Goal: Information Seeking & Learning: Learn about a topic

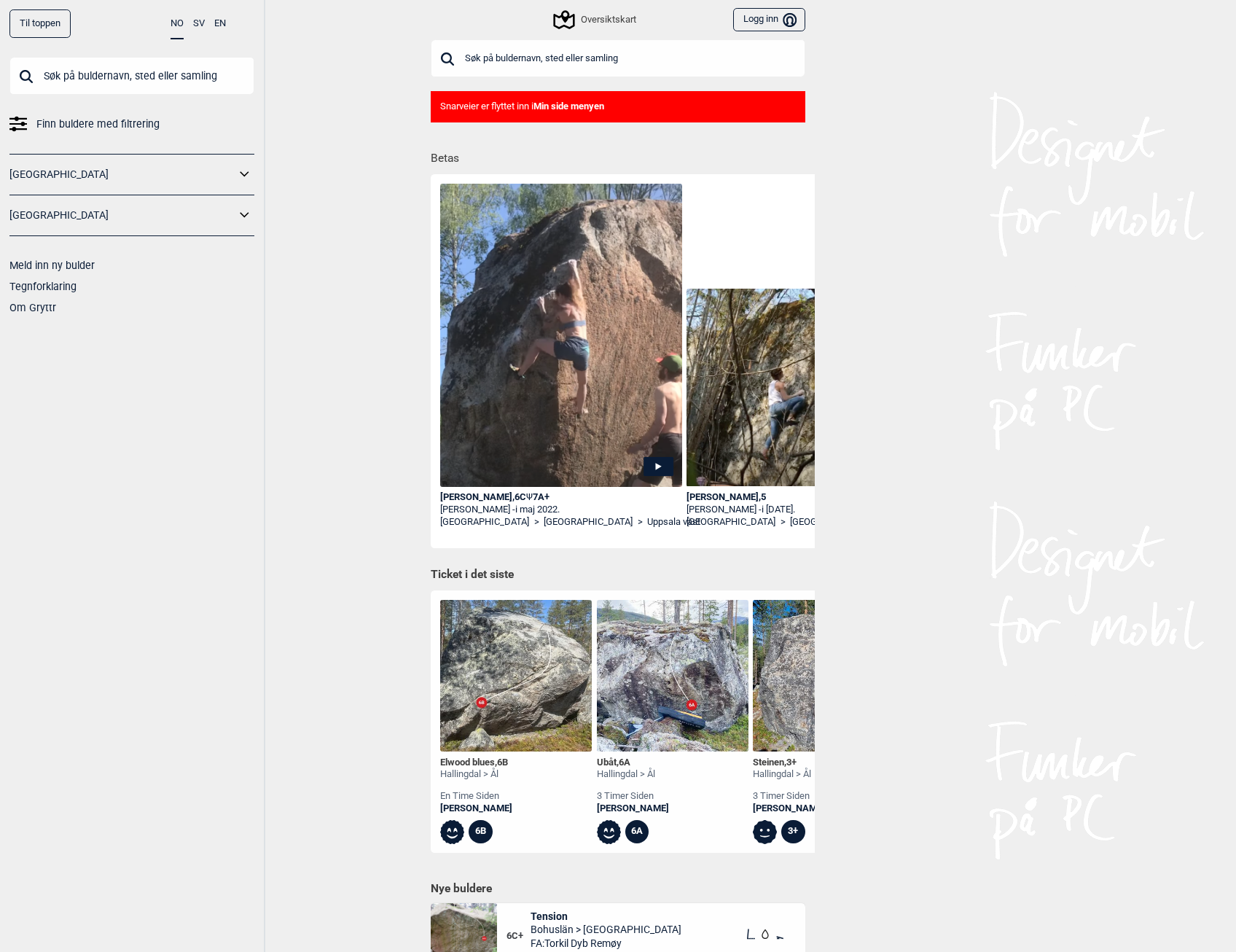
click at [135, 164] on link "[GEOGRAPHIC_DATA]" at bounding box center [122, 174] width 226 height 21
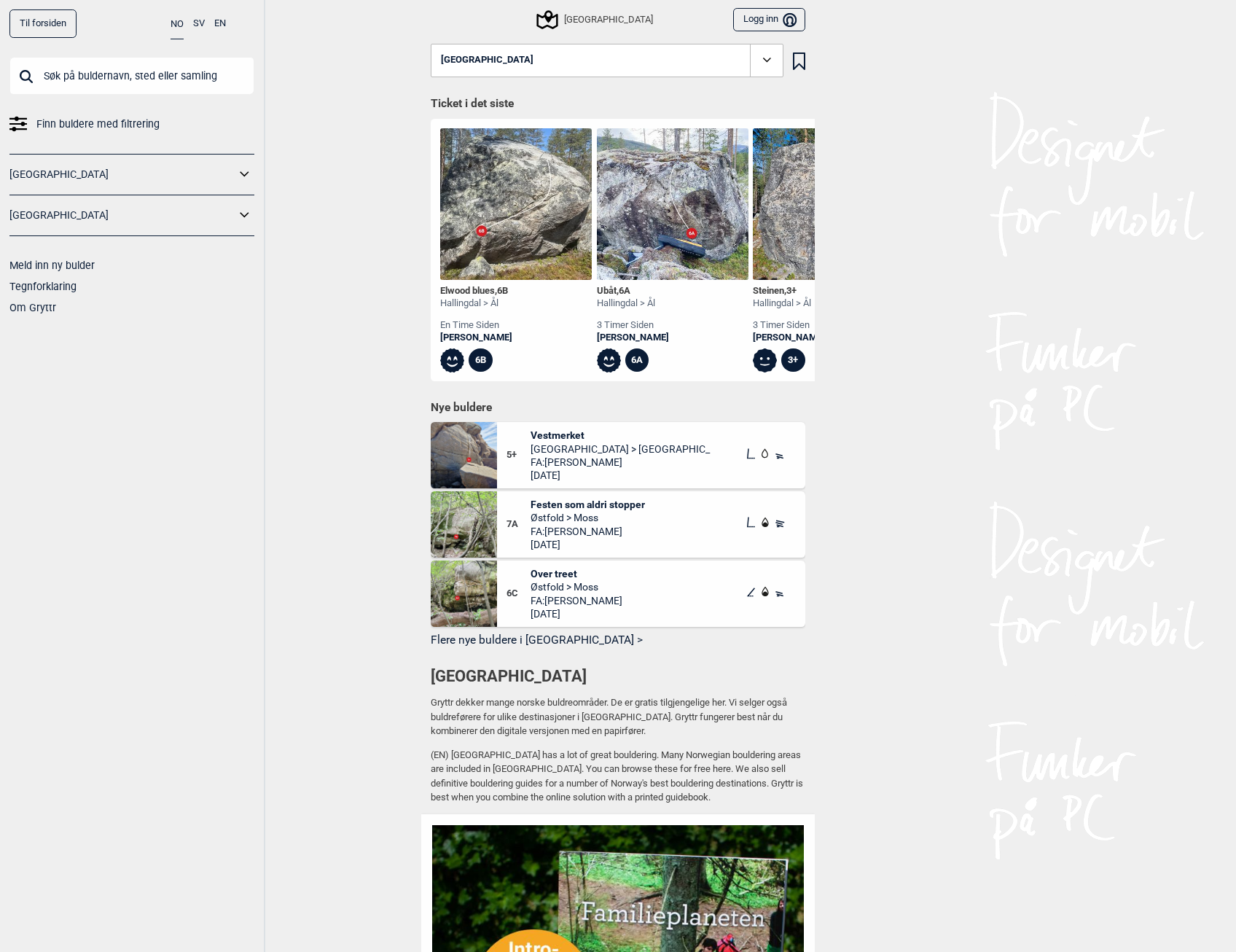
click at [244, 175] on icon at bounding box center [244, 174] width 8 height 5
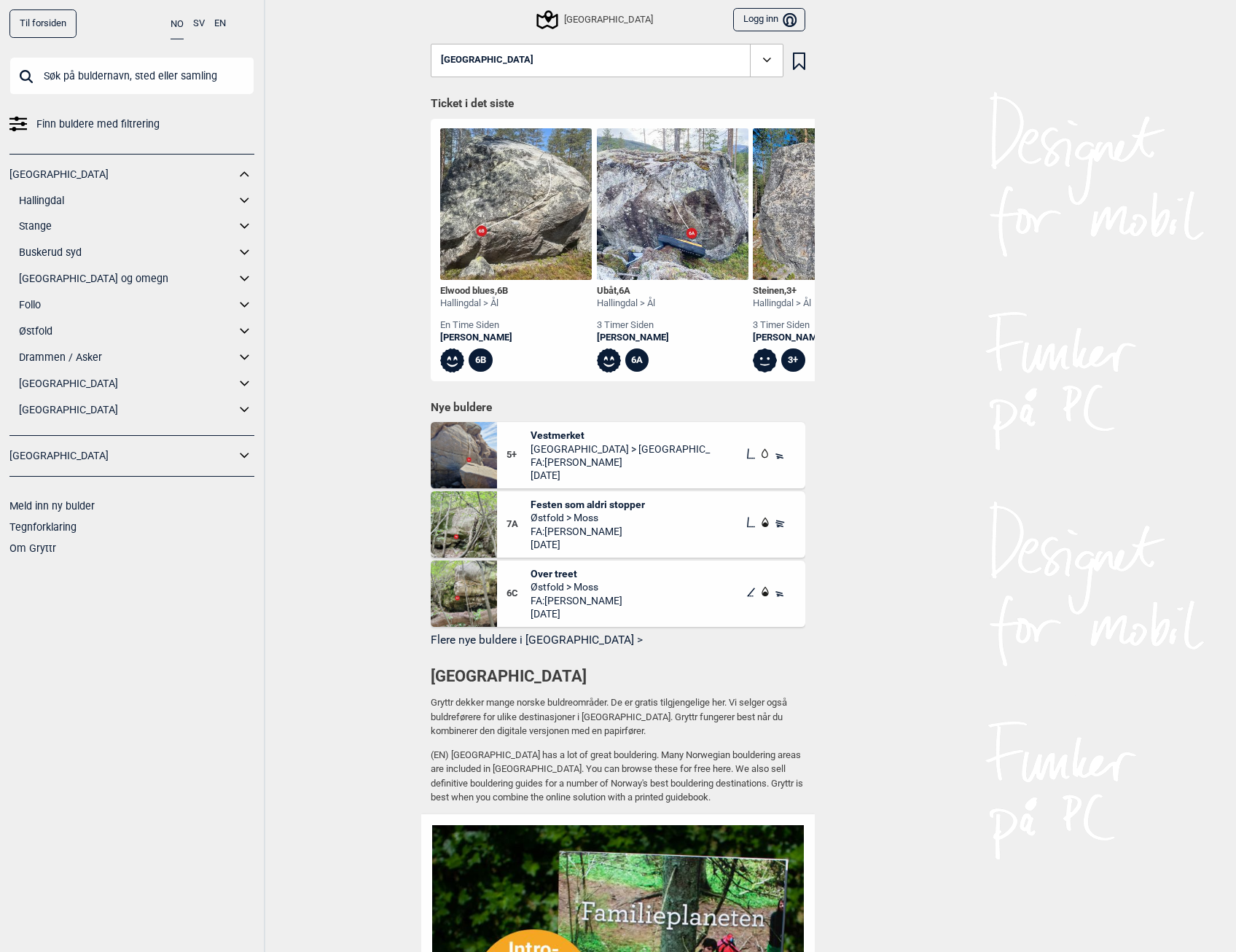
click at [246, 280] on icon at bounding box center [245, 278] width 19 height 21
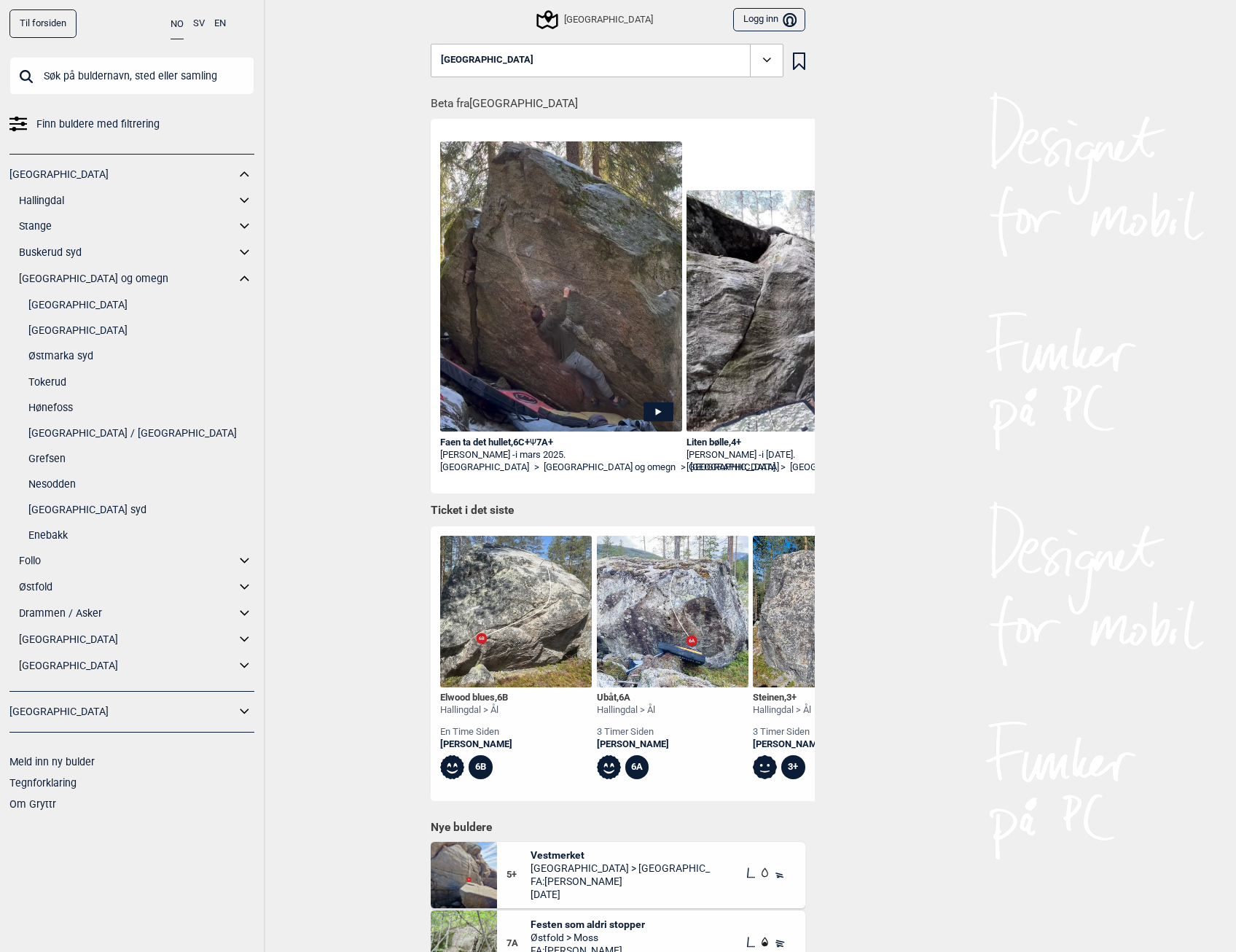
click at [110, 336] on link "[GEOGRAPHIC_DATA]" at bounding box center [142, 330] width 226 height 21
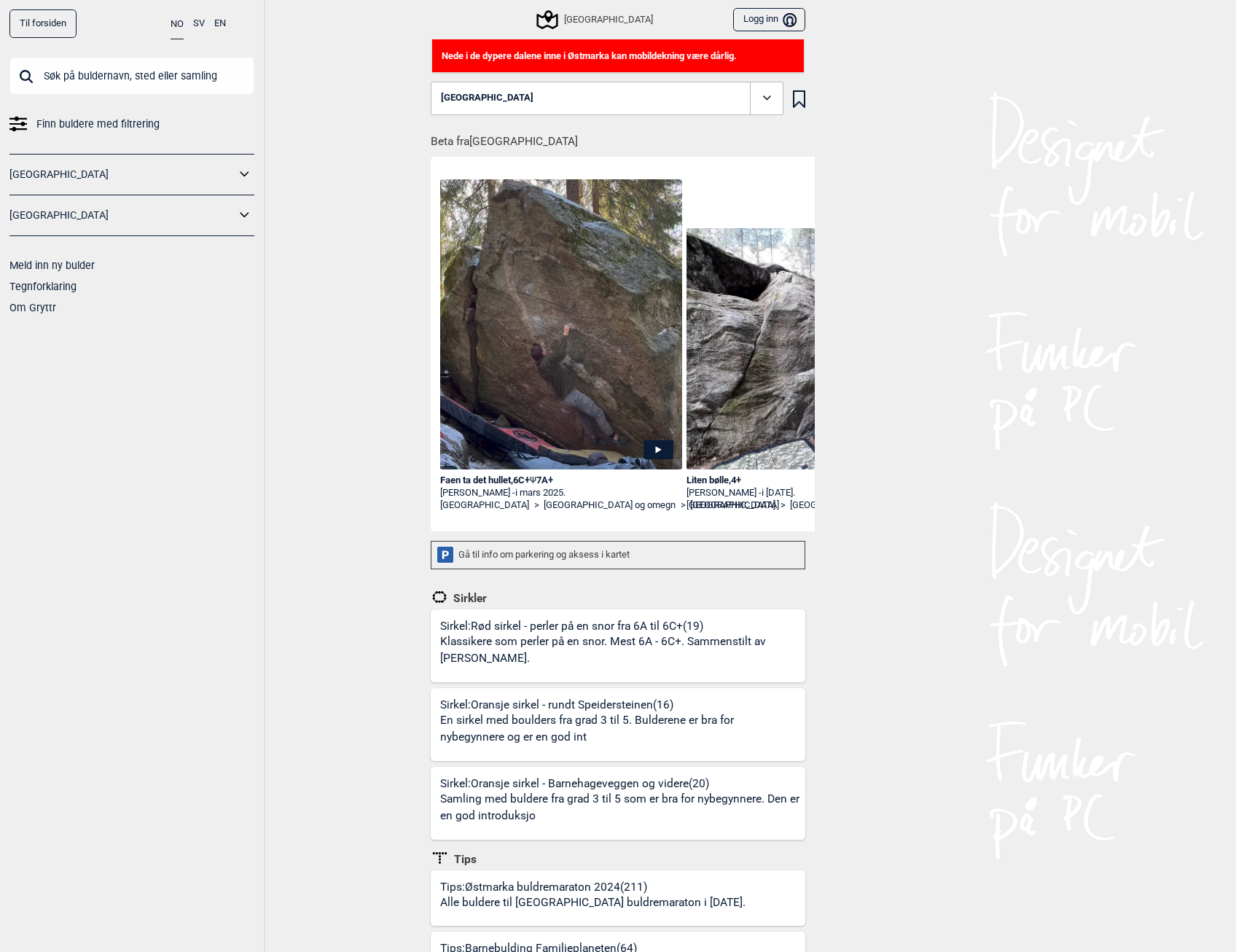
click at [615, 21] on div "[GEOGRAPHIC_DATA]" at bounding box center [595, 19] width 114 height 18
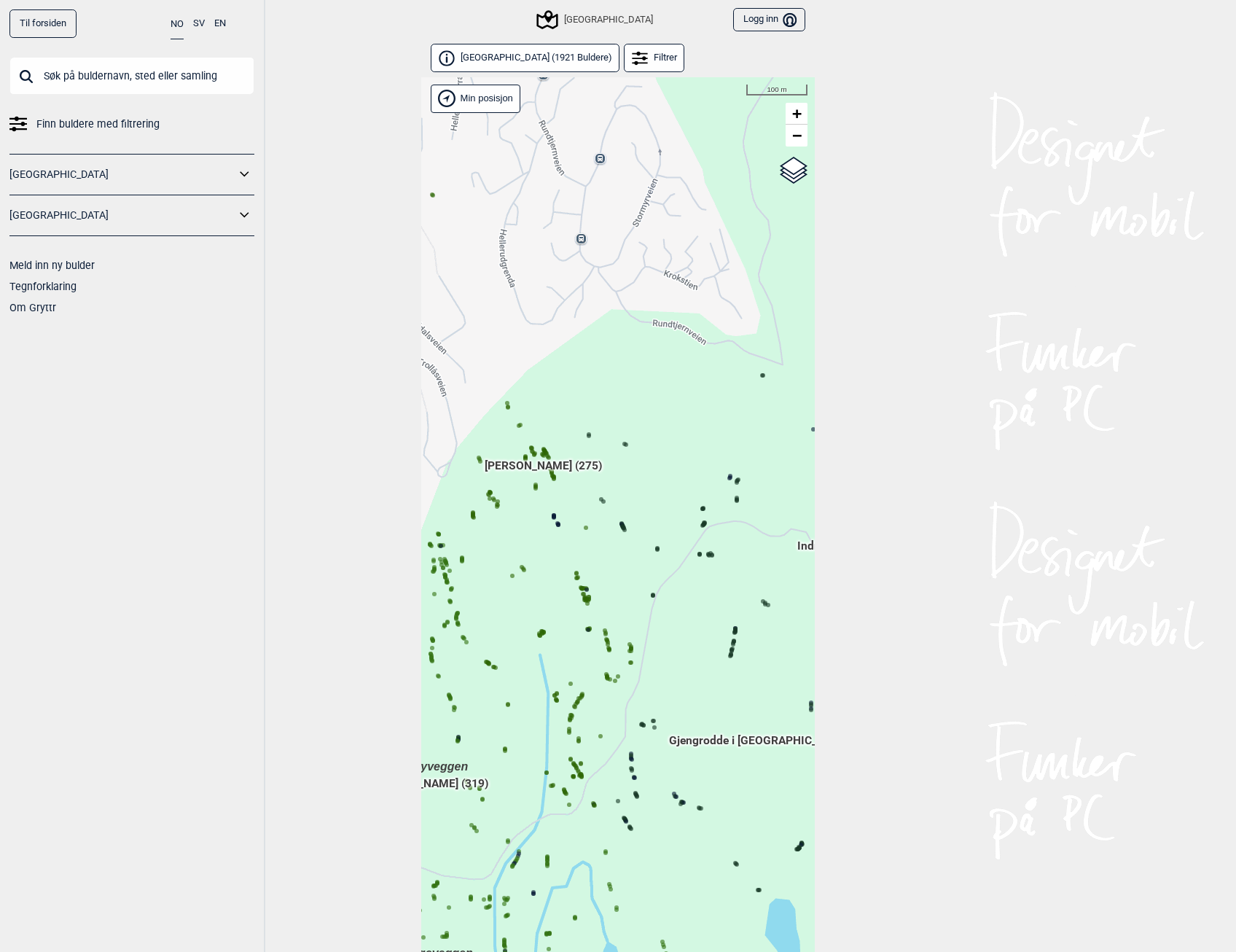
scroll to position [37, 0]
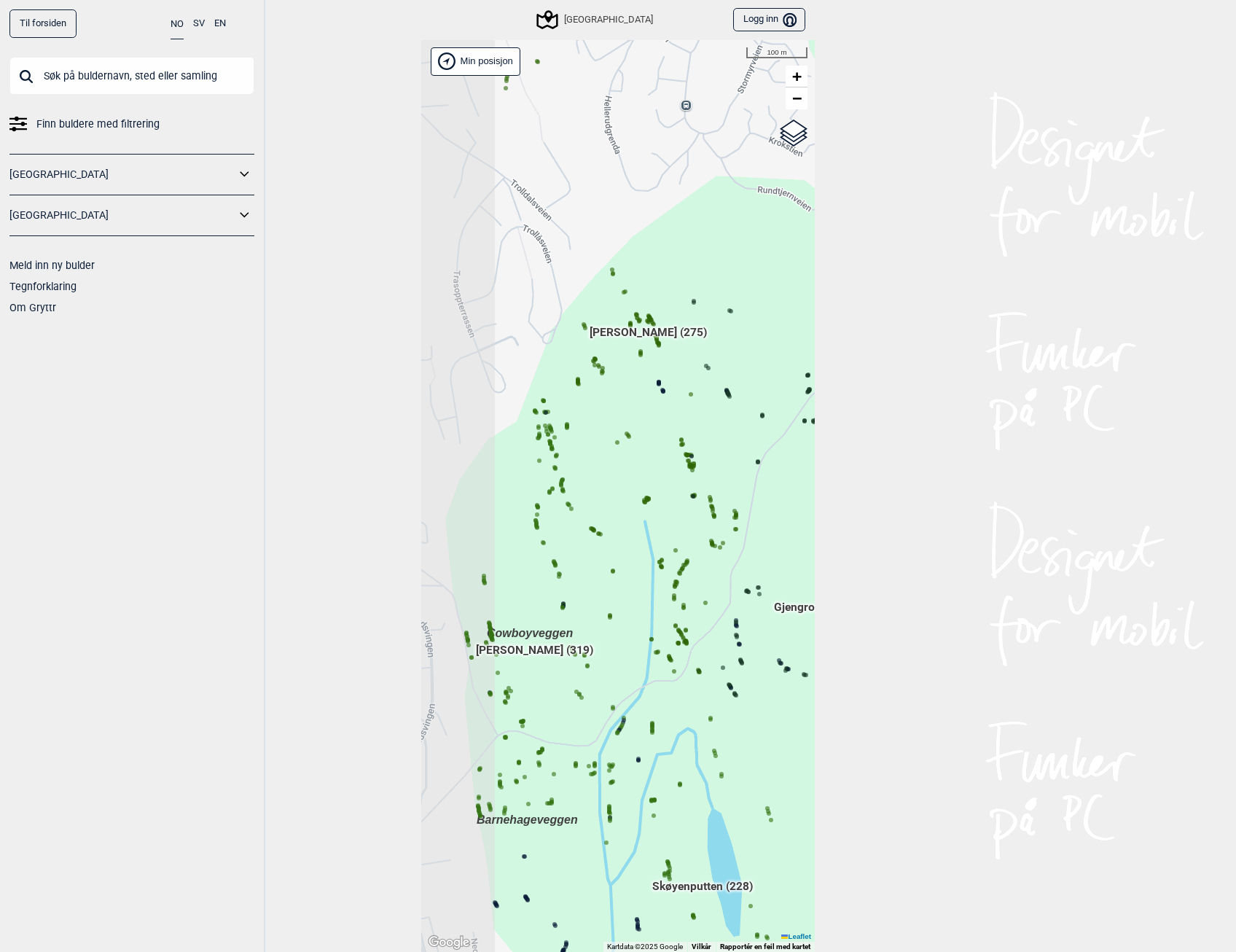
drag, startPoint x: 528, startPoint y: 330, endPoint x: 632, endPoint y: 234, distance: 141.5
click at [632, 234] on div "Hallingdal Gol Ål Stange Kolomoen [GEOGRAPHIC_DATA] [GEOGRAPHIC_DATA][PERSON_NA…" at bounding box center [617, 497] width 394 height 912
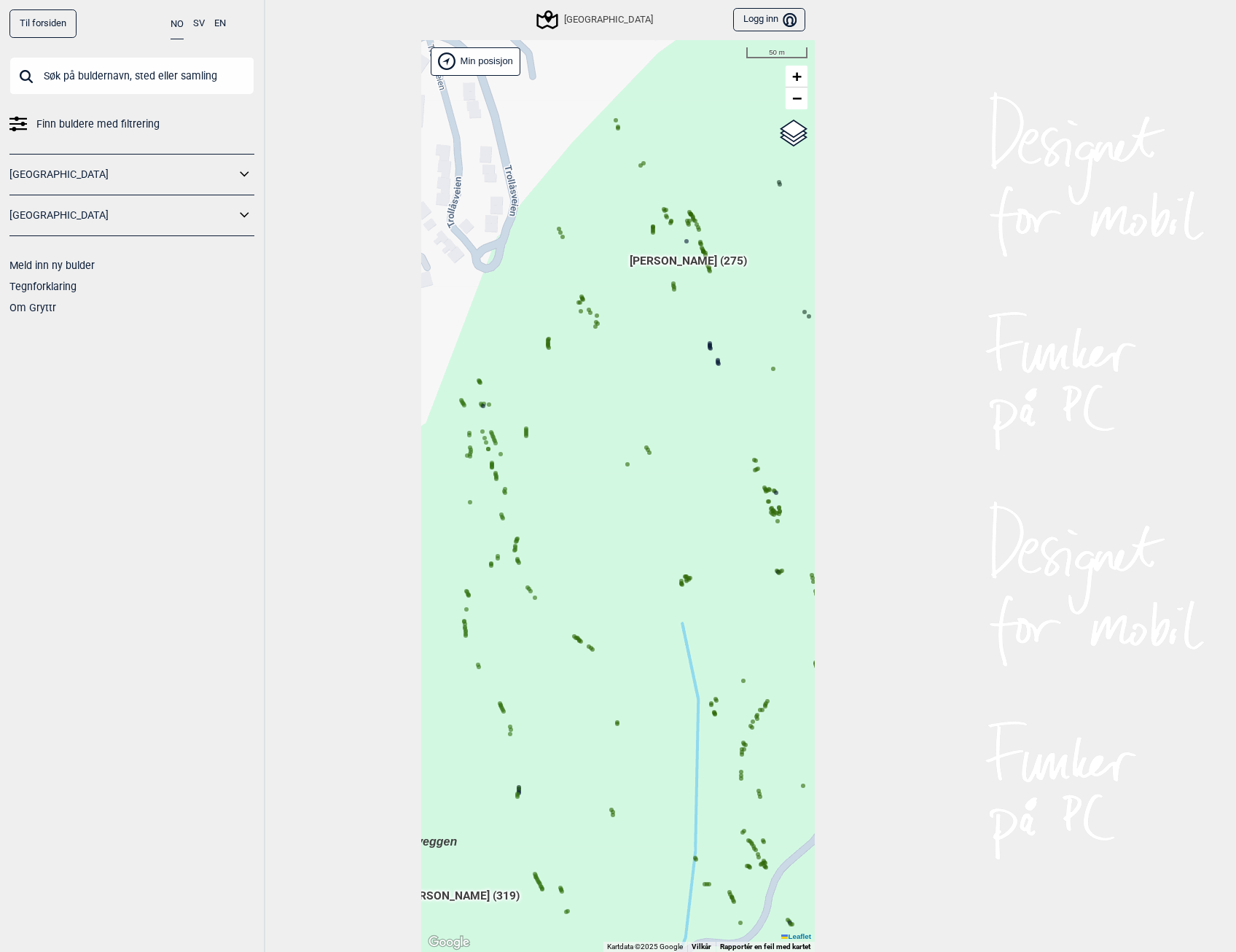
click at [648, 261] on span "[PERSON_NAME] (275)" at bounding box center [688, 266] width 117 height 28
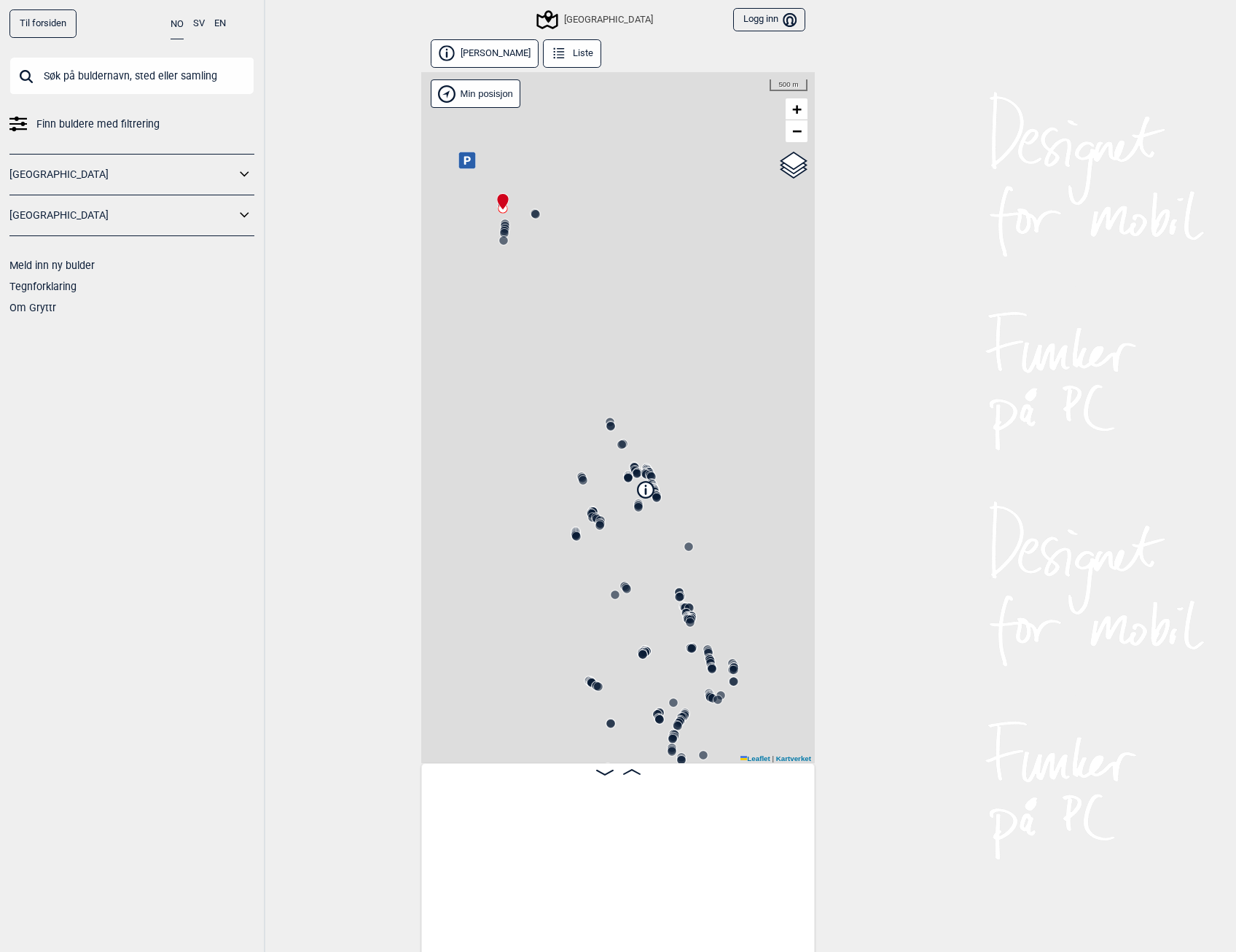
scroll to position [0, 115]
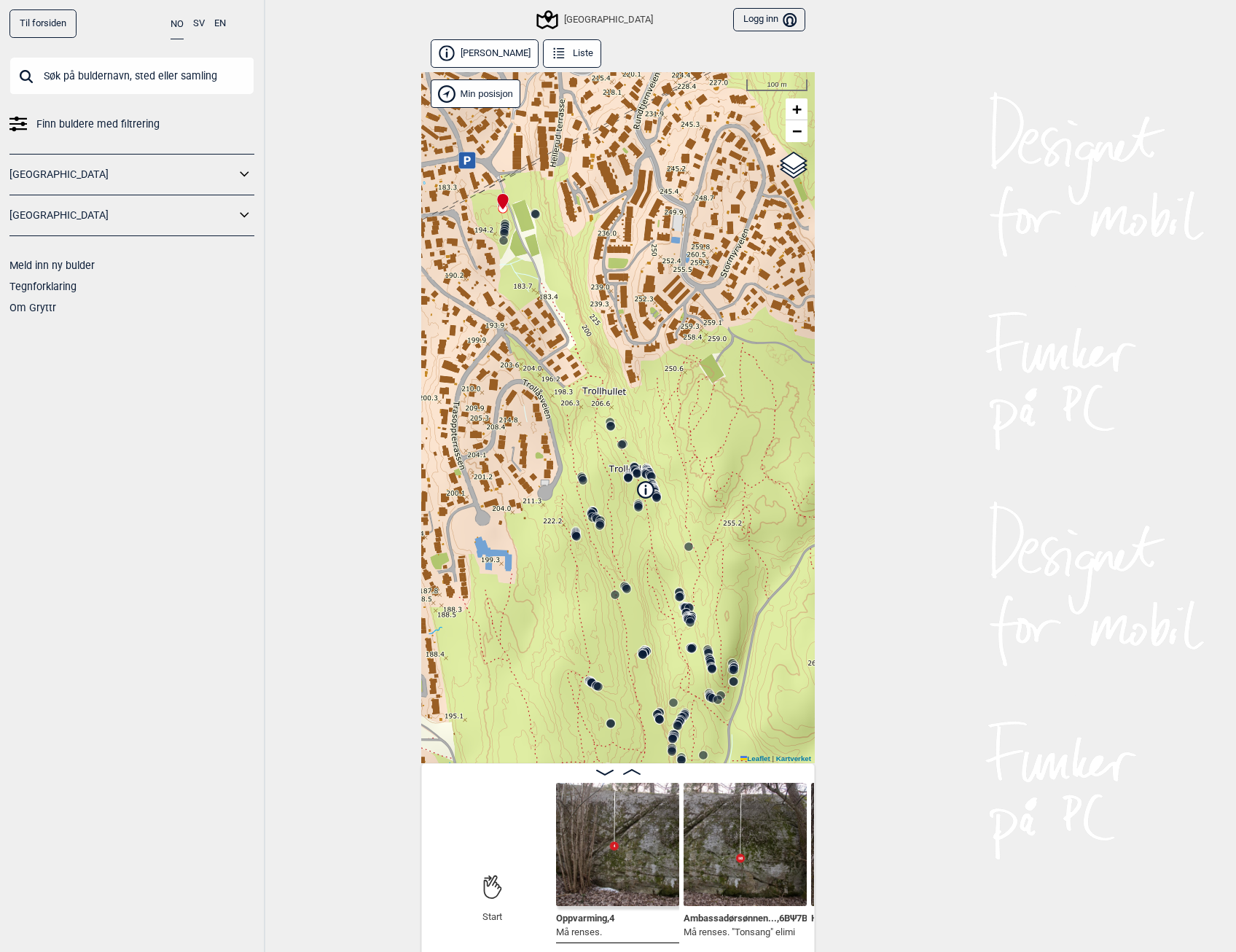
click at [634, 508] on circle at bounding box center [638, 507] width 8 height 8
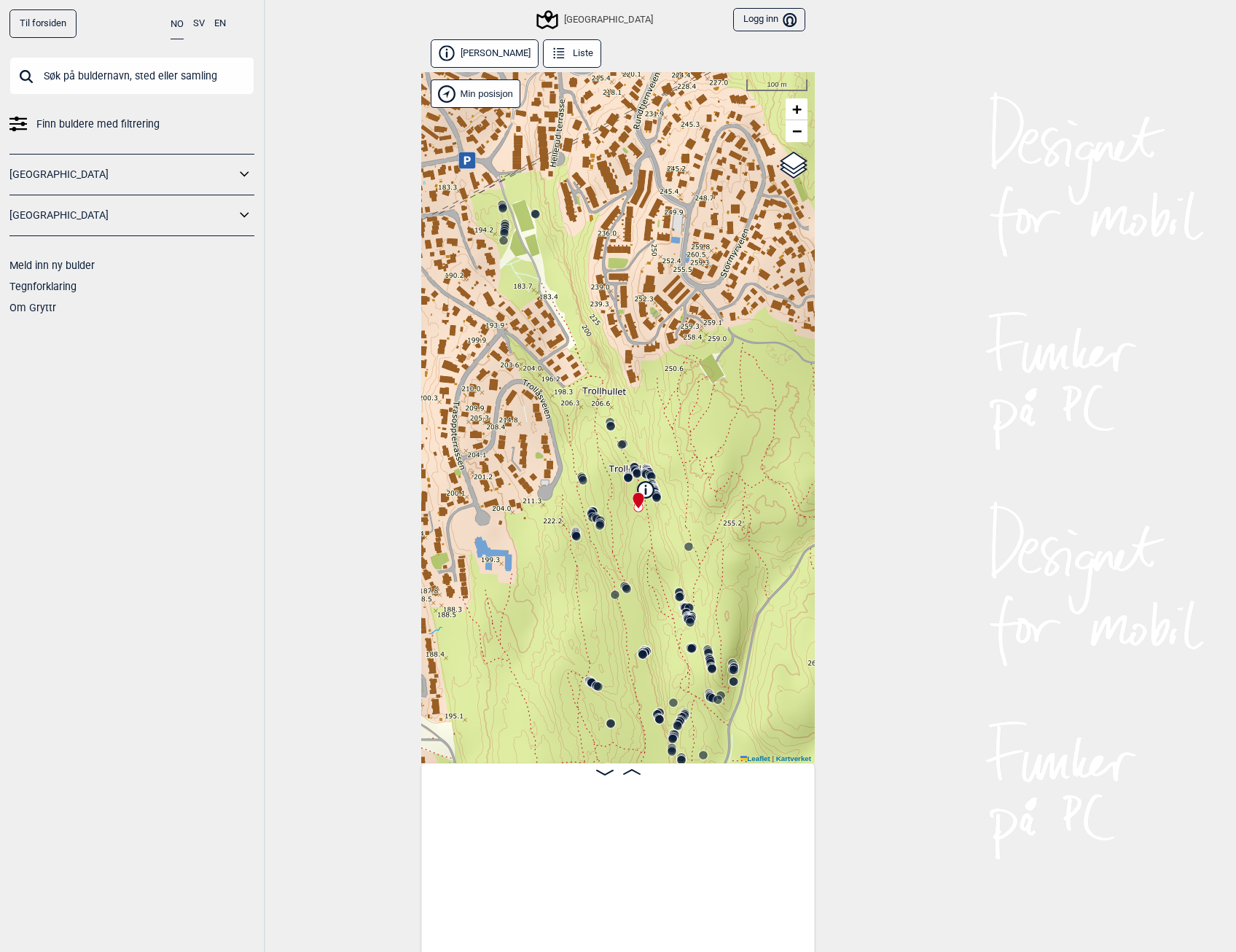
scroll to position [0, 9125]
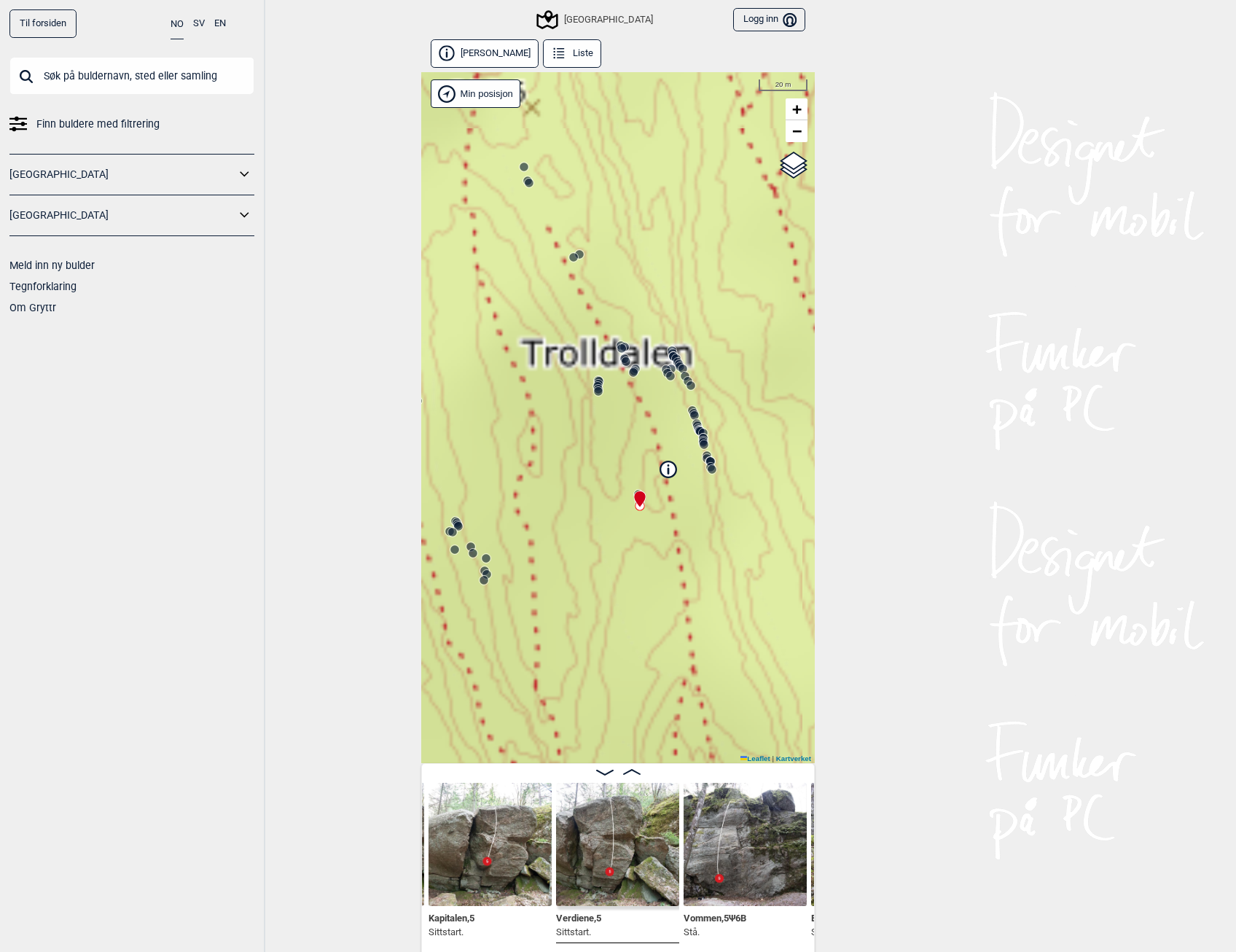
click at [690, 414] on circle at bounding box center [694, 415] width 8 height 8
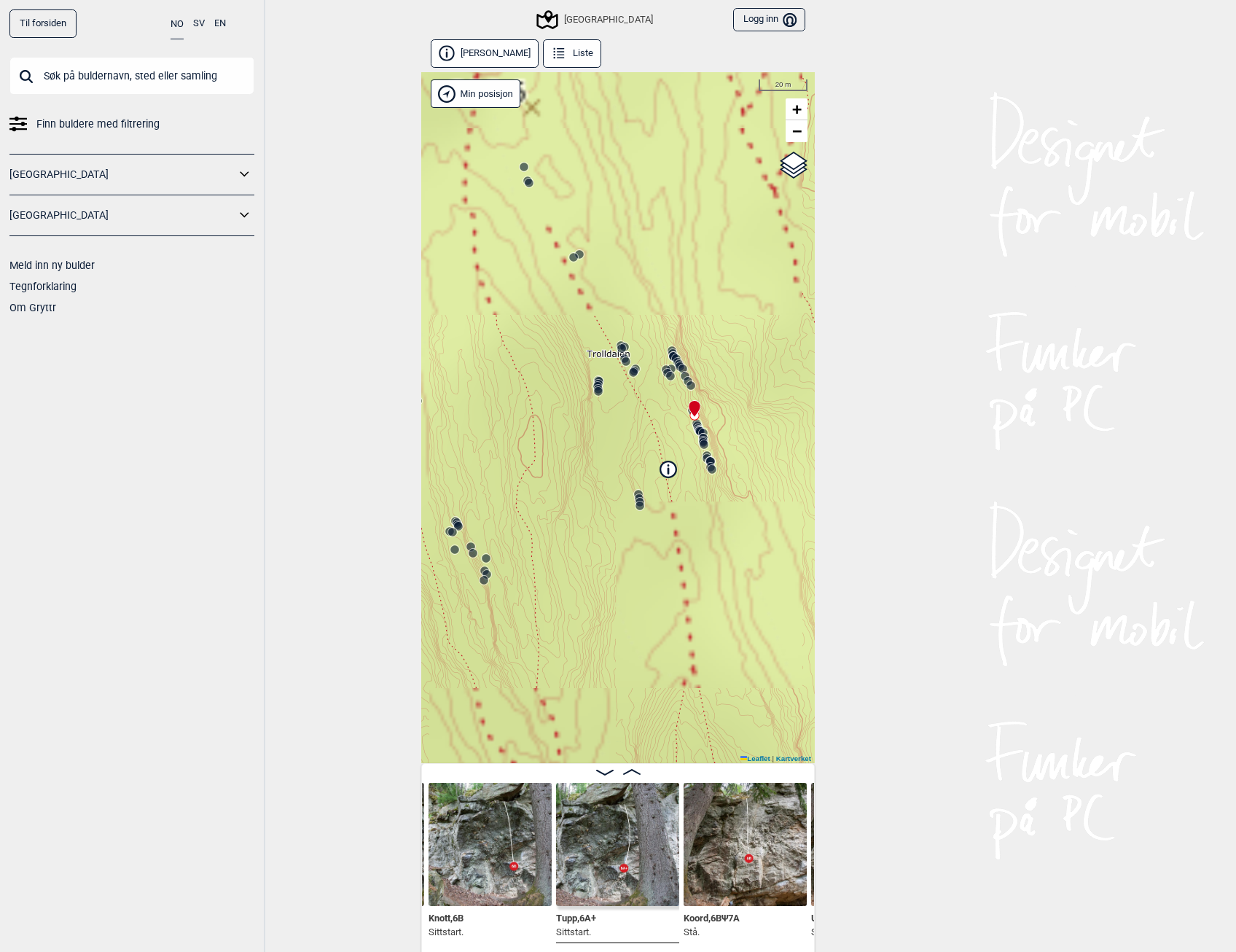
click at [700, 433] on icon at bounding box center [703, 438] width 12 height 12
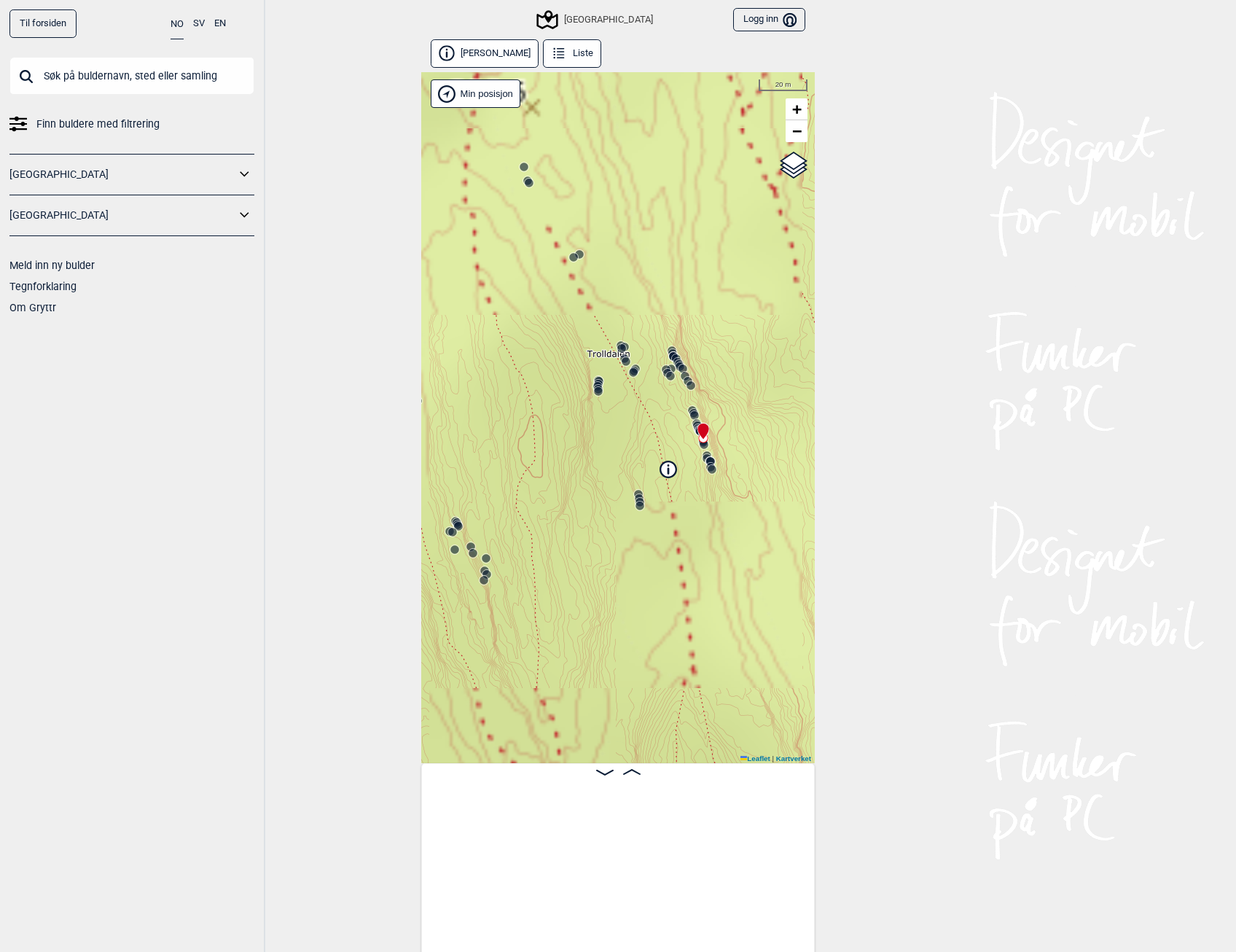
scroll to position [0, 7423]
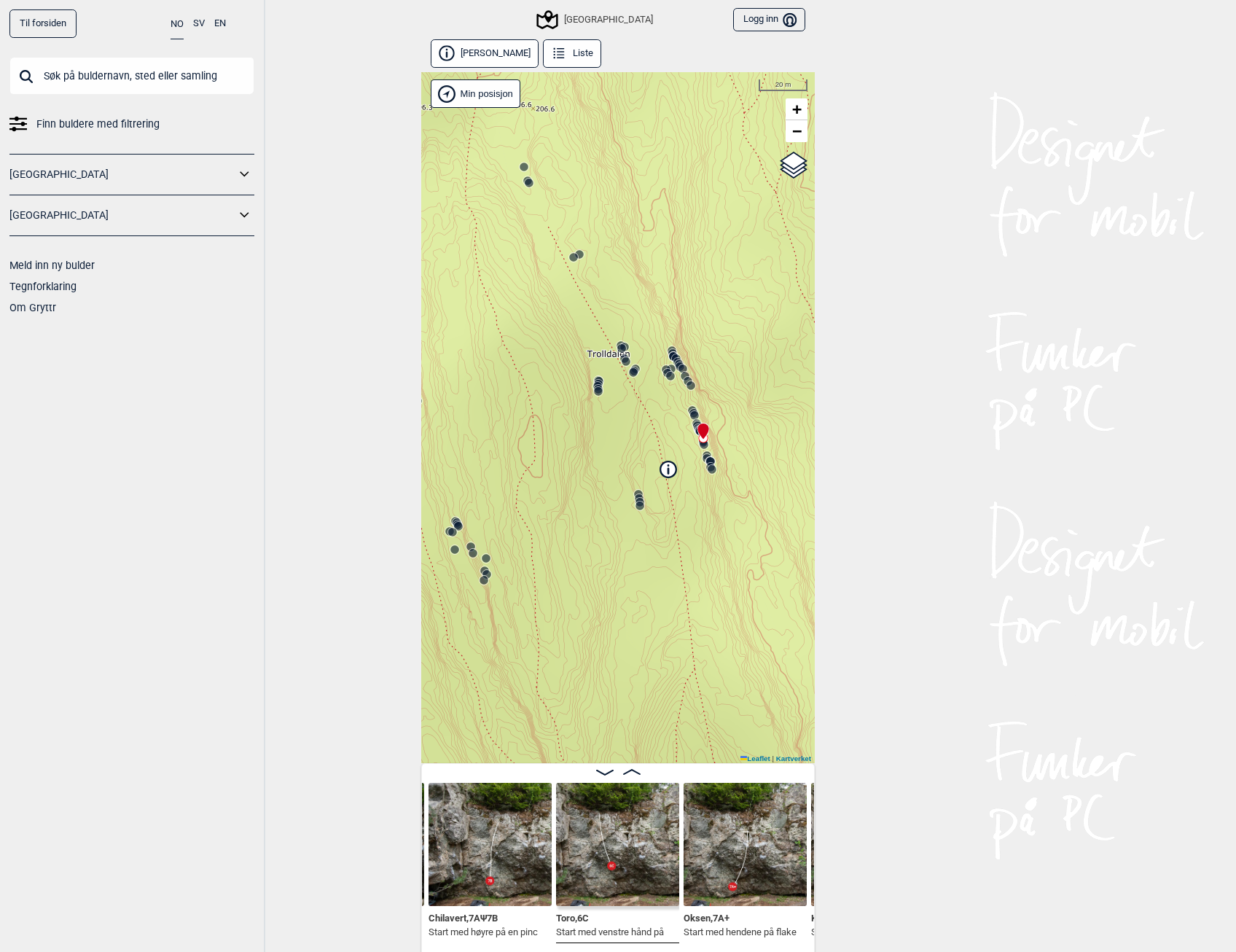
click at [667, 348] on icon at bounding box center [673, 353] width 12 height 12
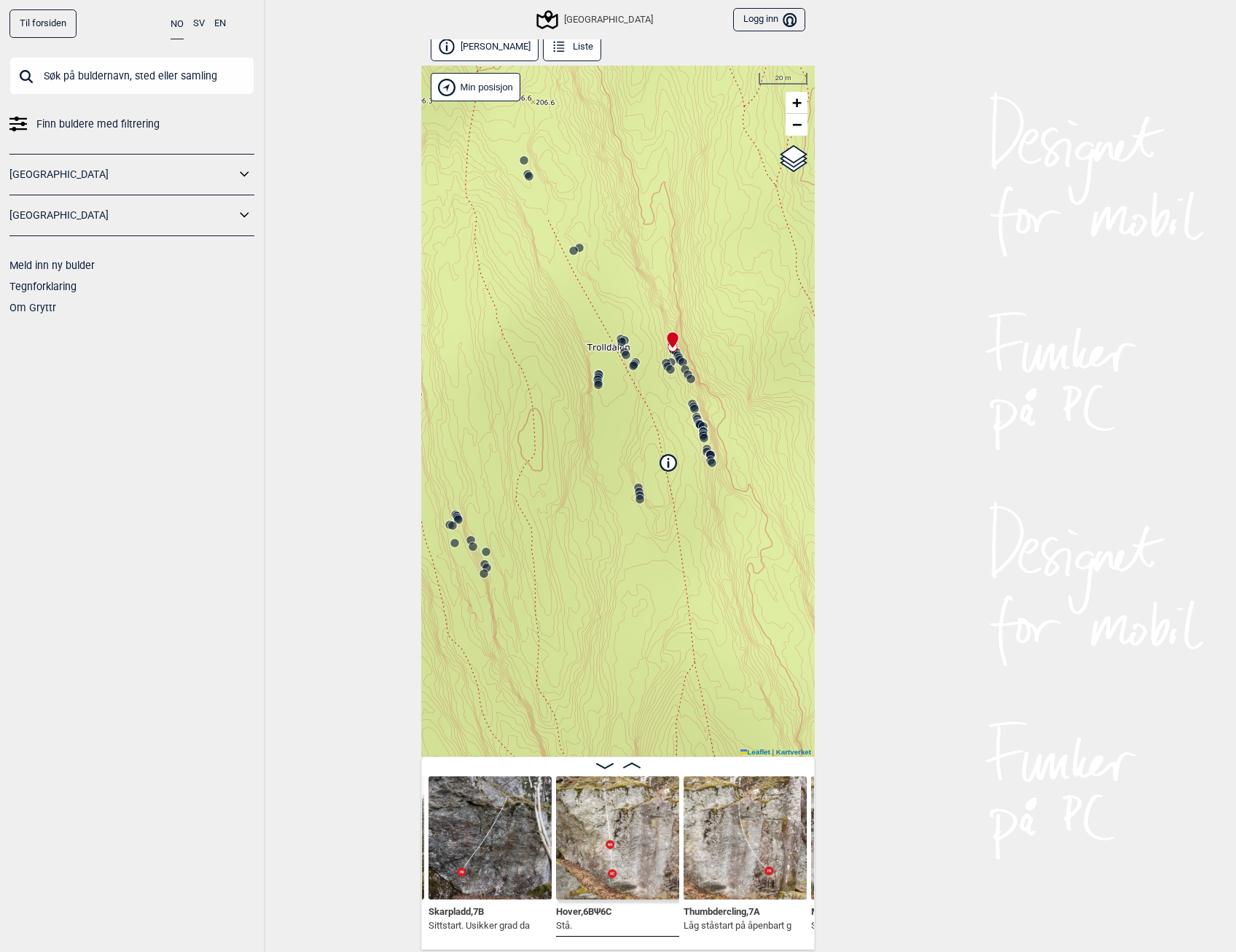
scroll to position [8, 0]
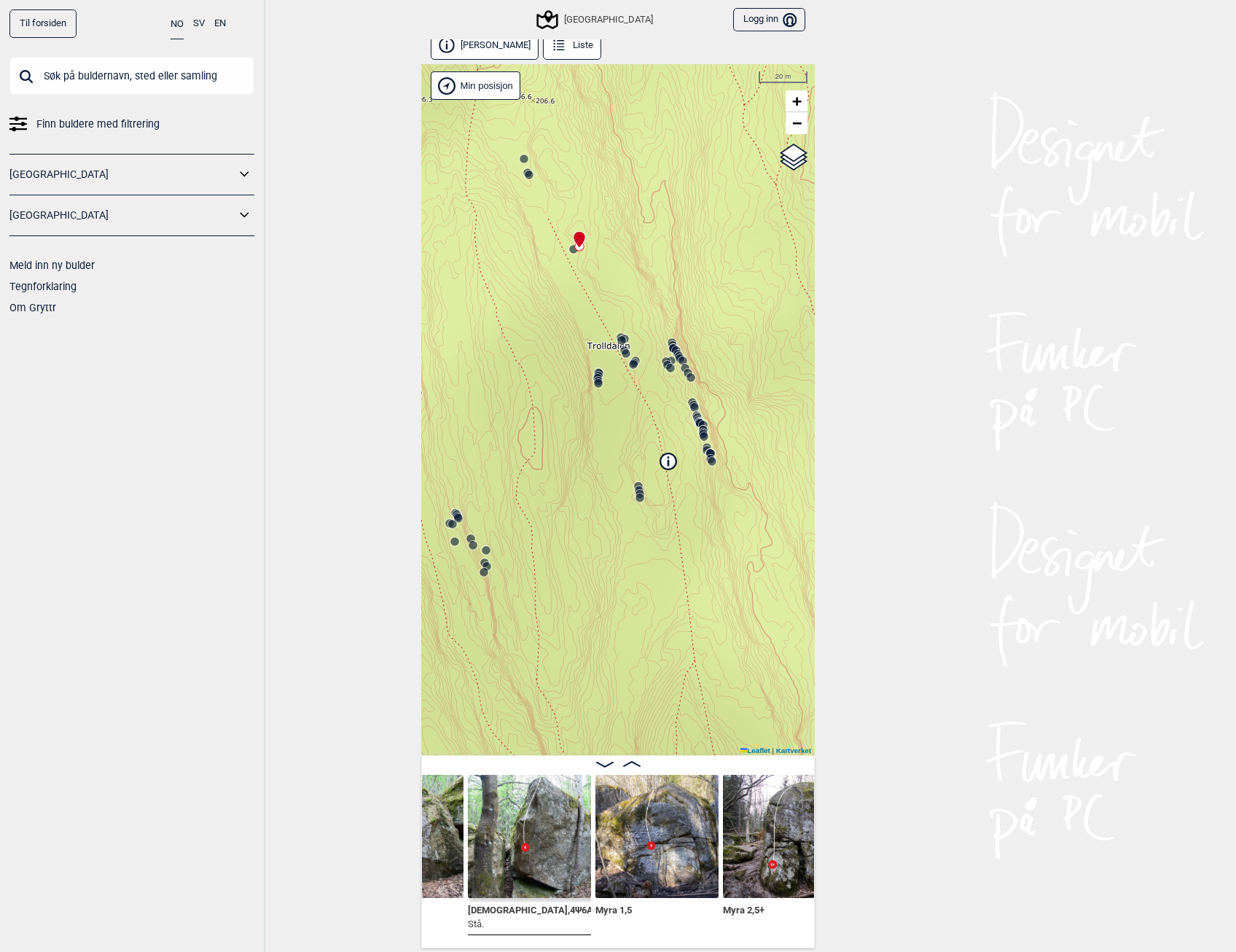
scroll to position [0, 1995]
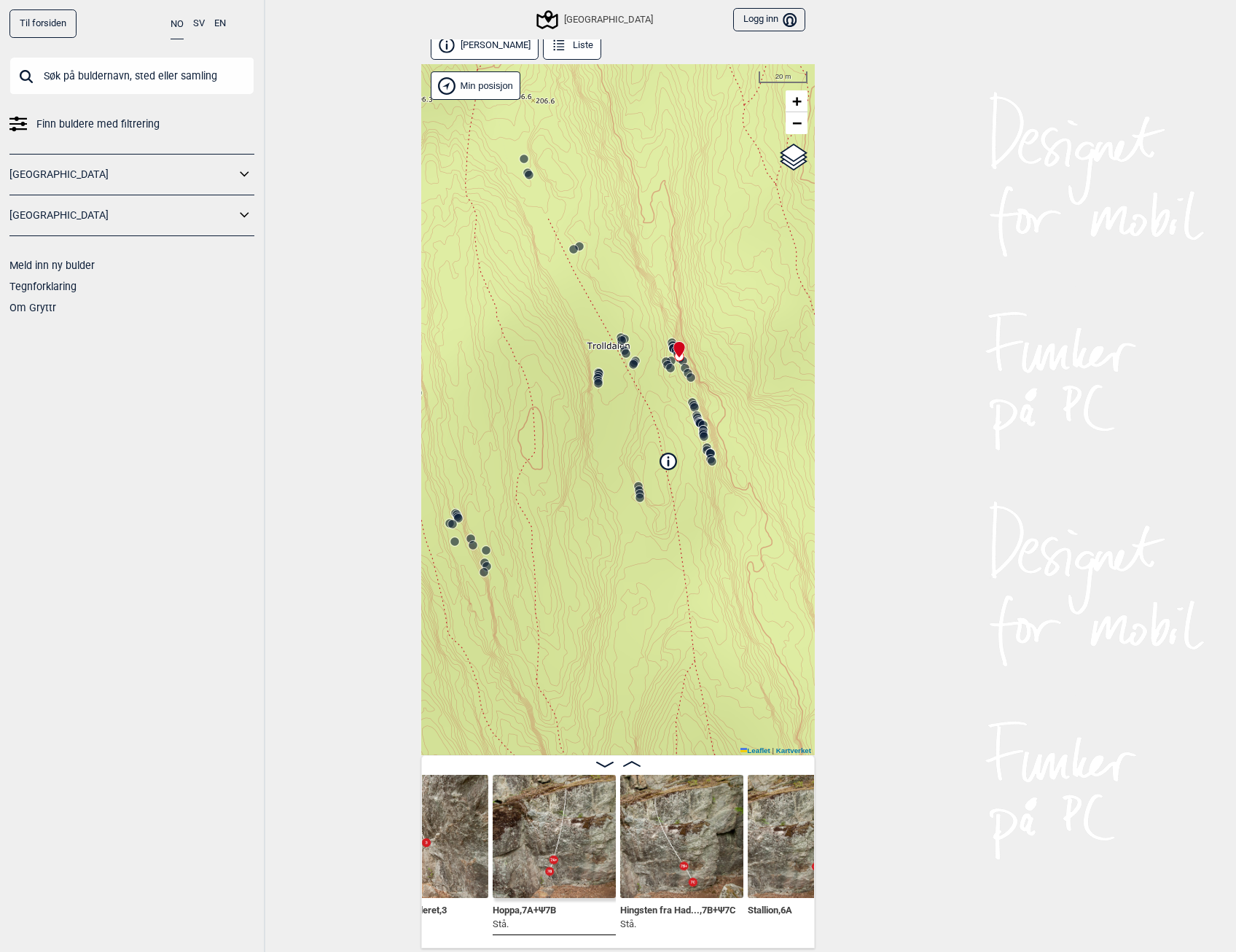
scroll to position [0, 5301]
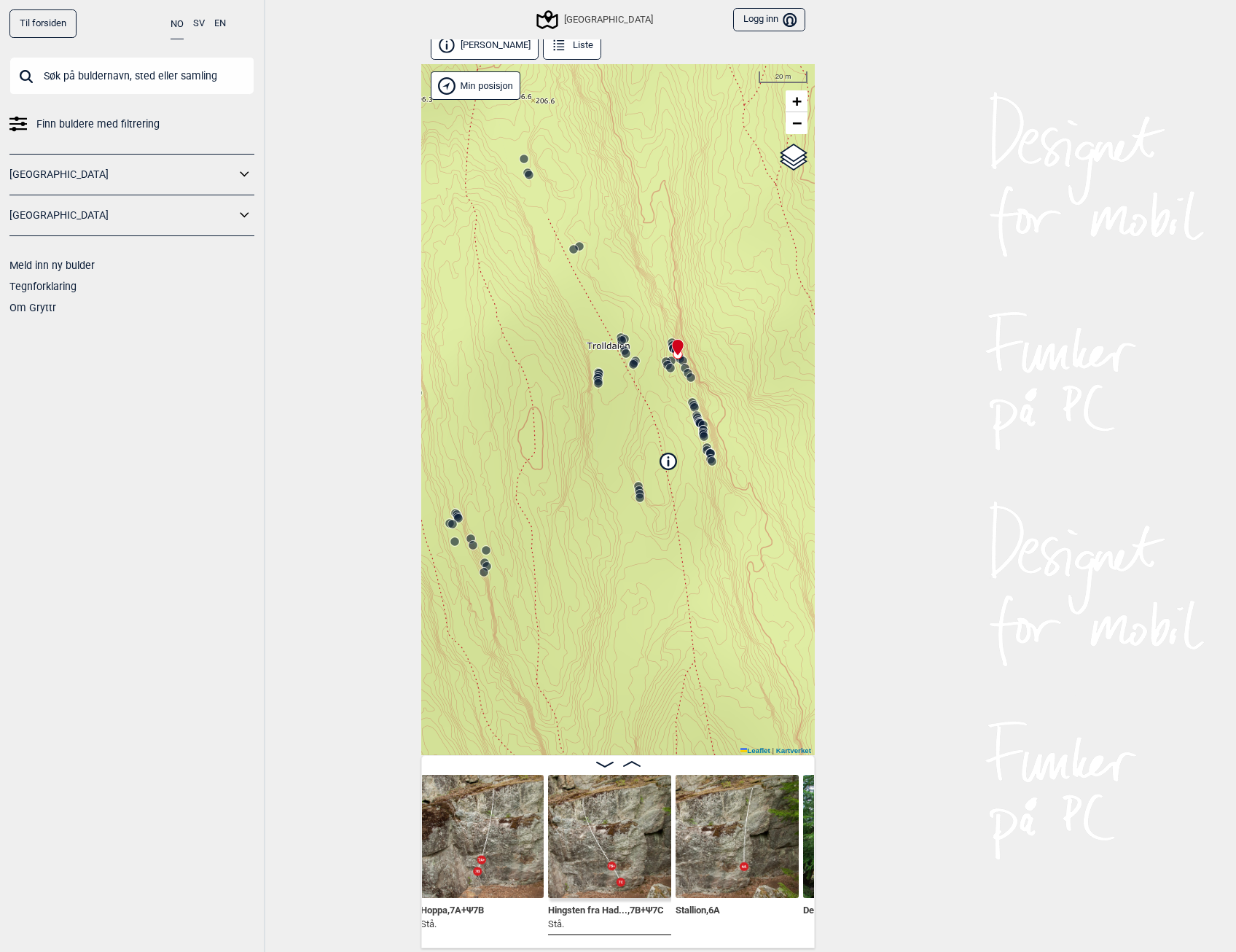
scroll to position [0, 5230]
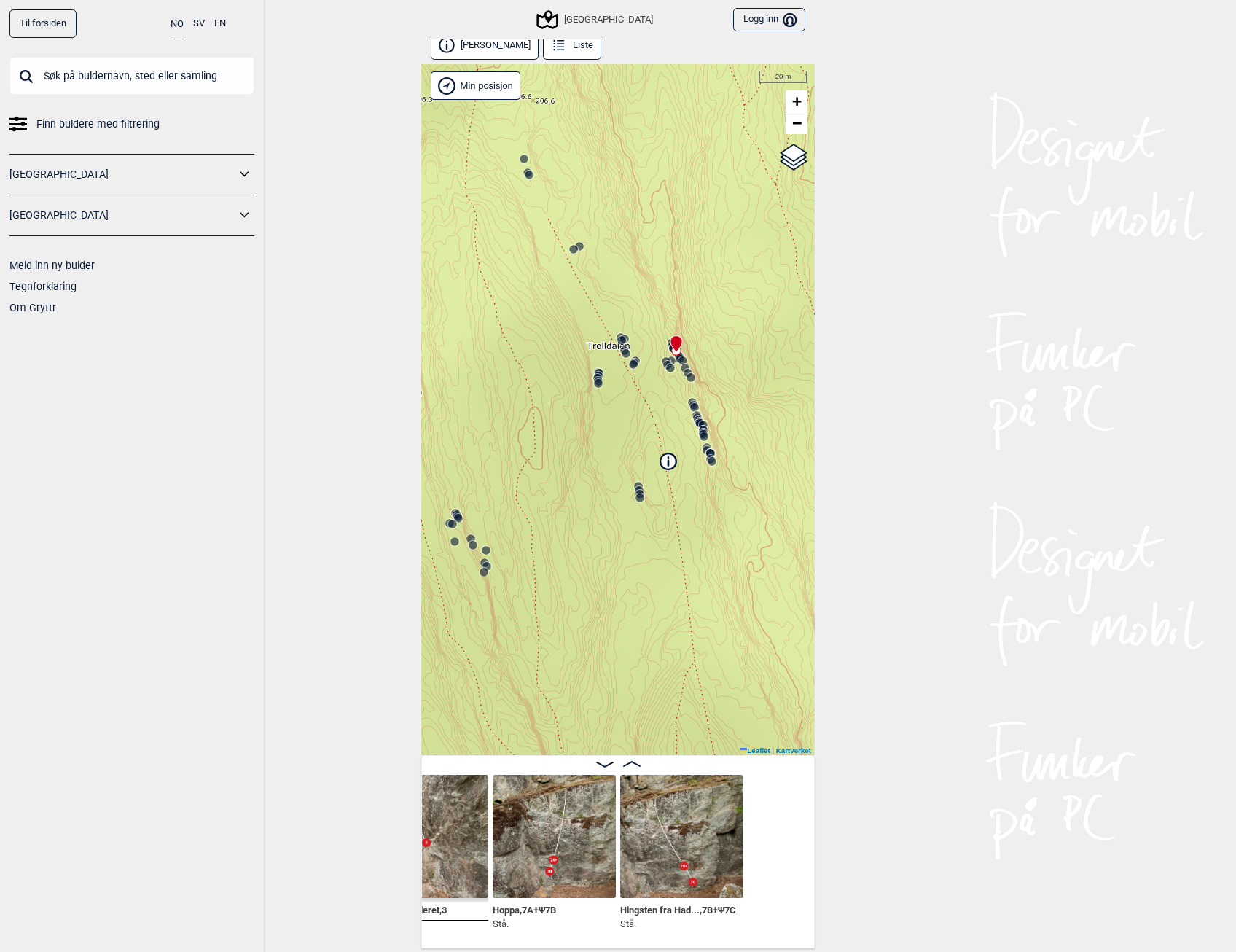
scroll to position [0, 5086]
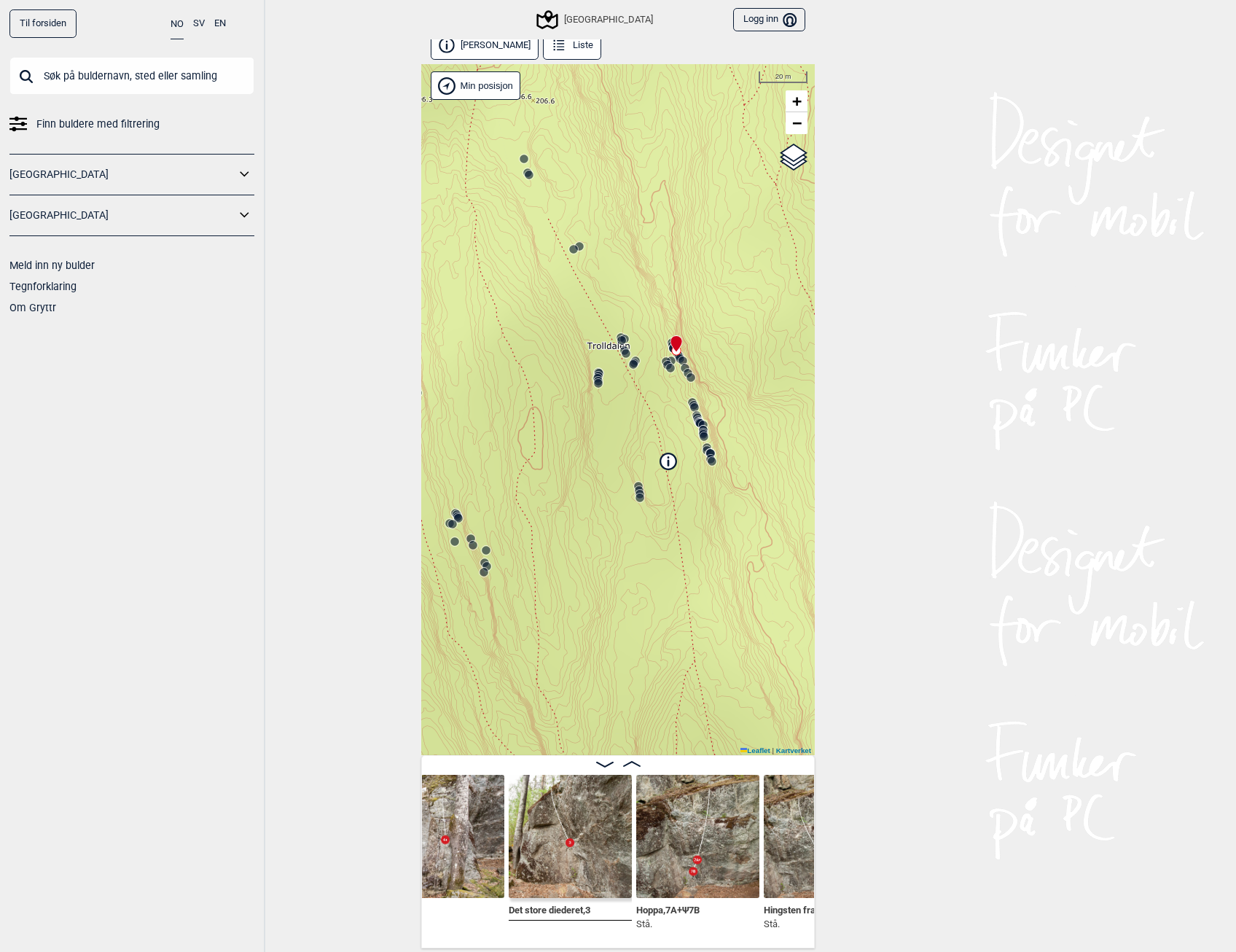
scroll to position [0, 5230]
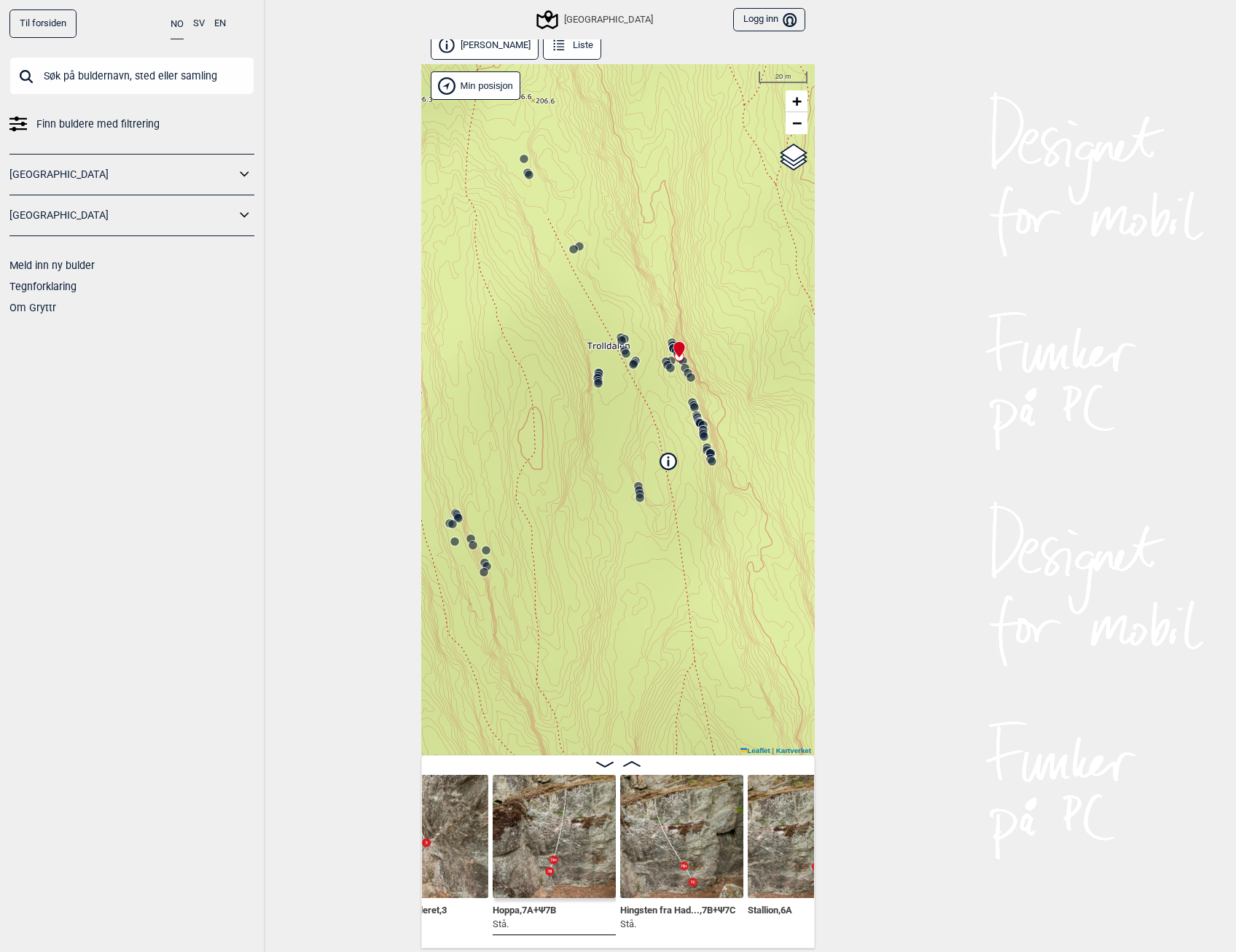
scroll to position [0, 5446]
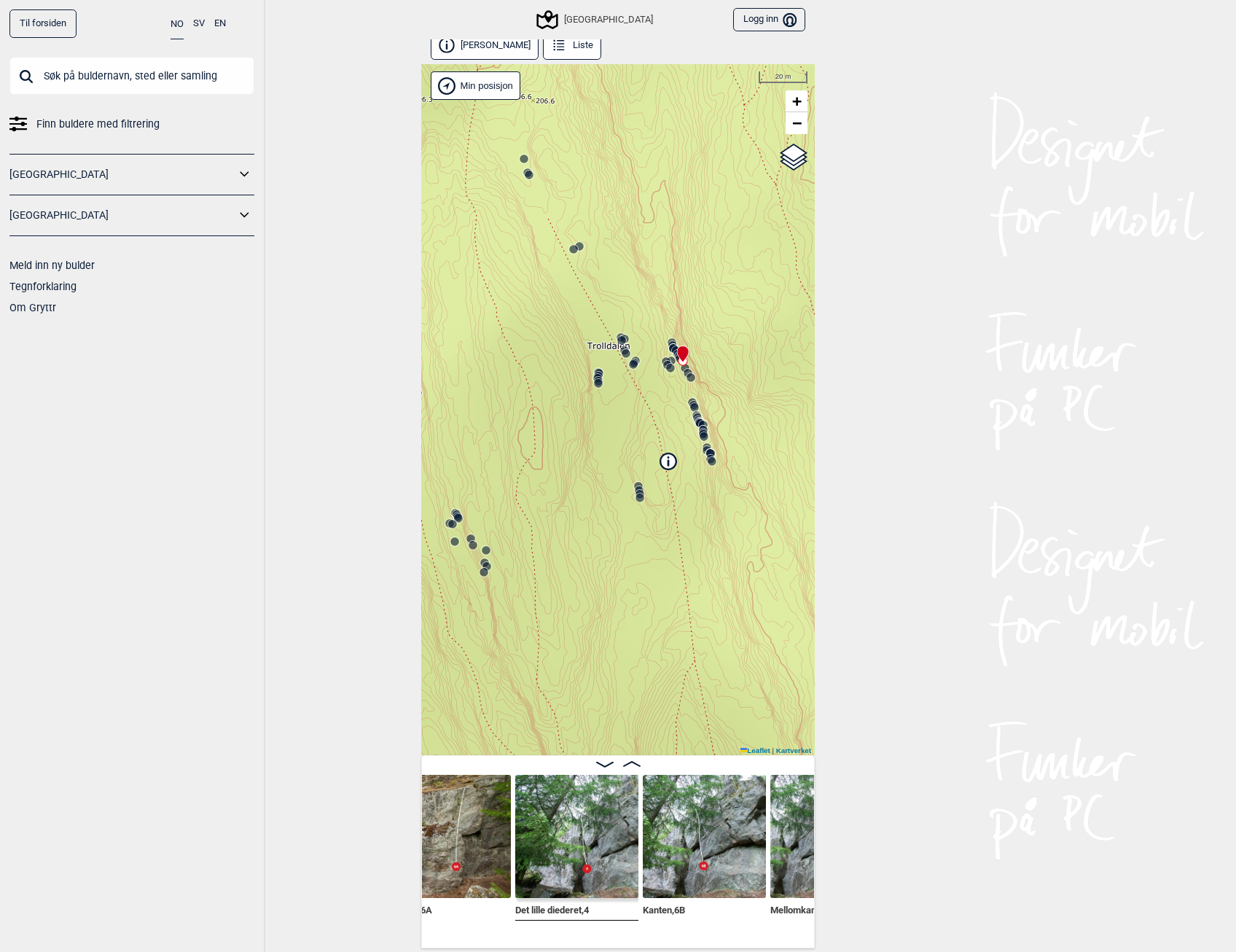
scroll to position [0, 5661]
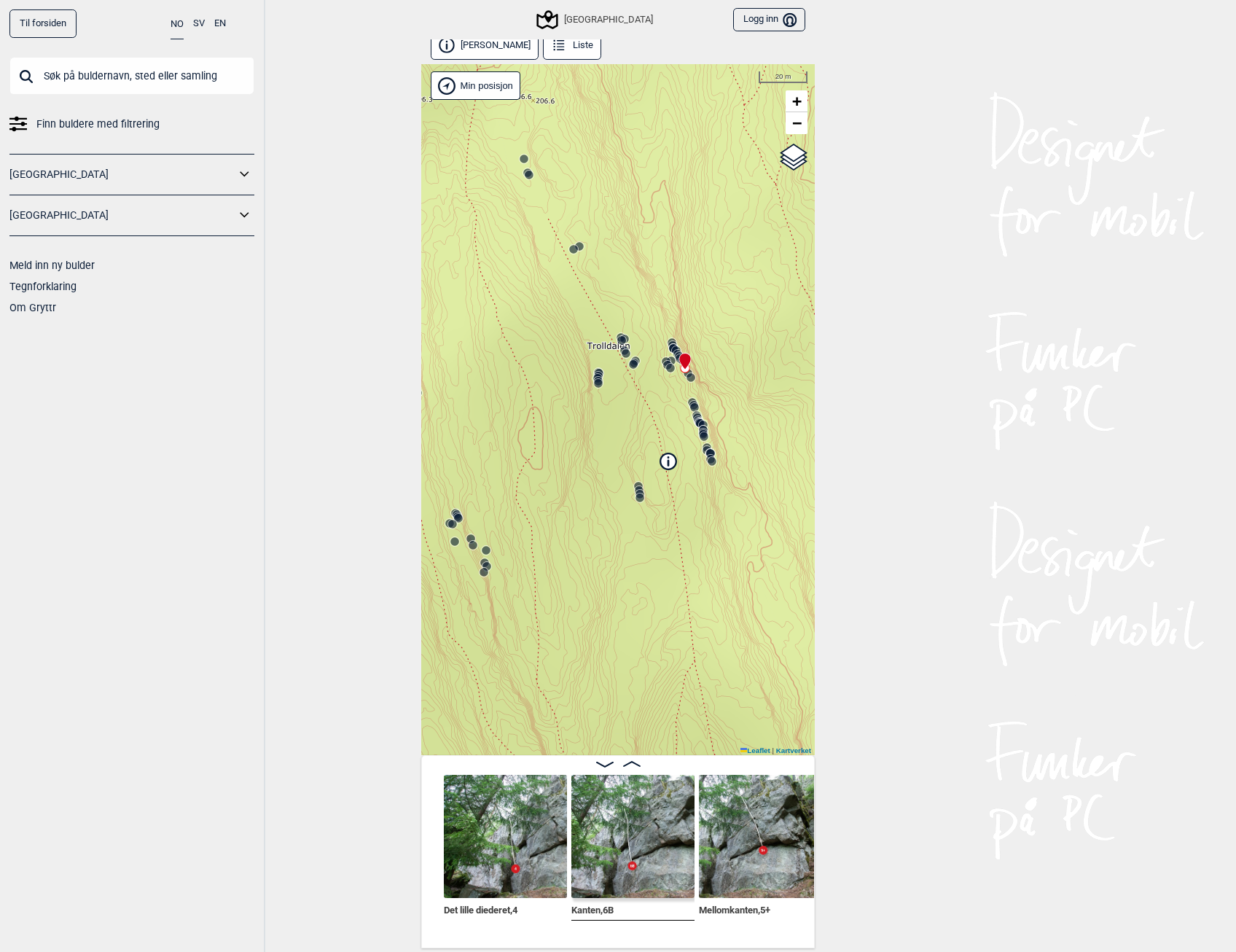
scroll to position [0, 5733]
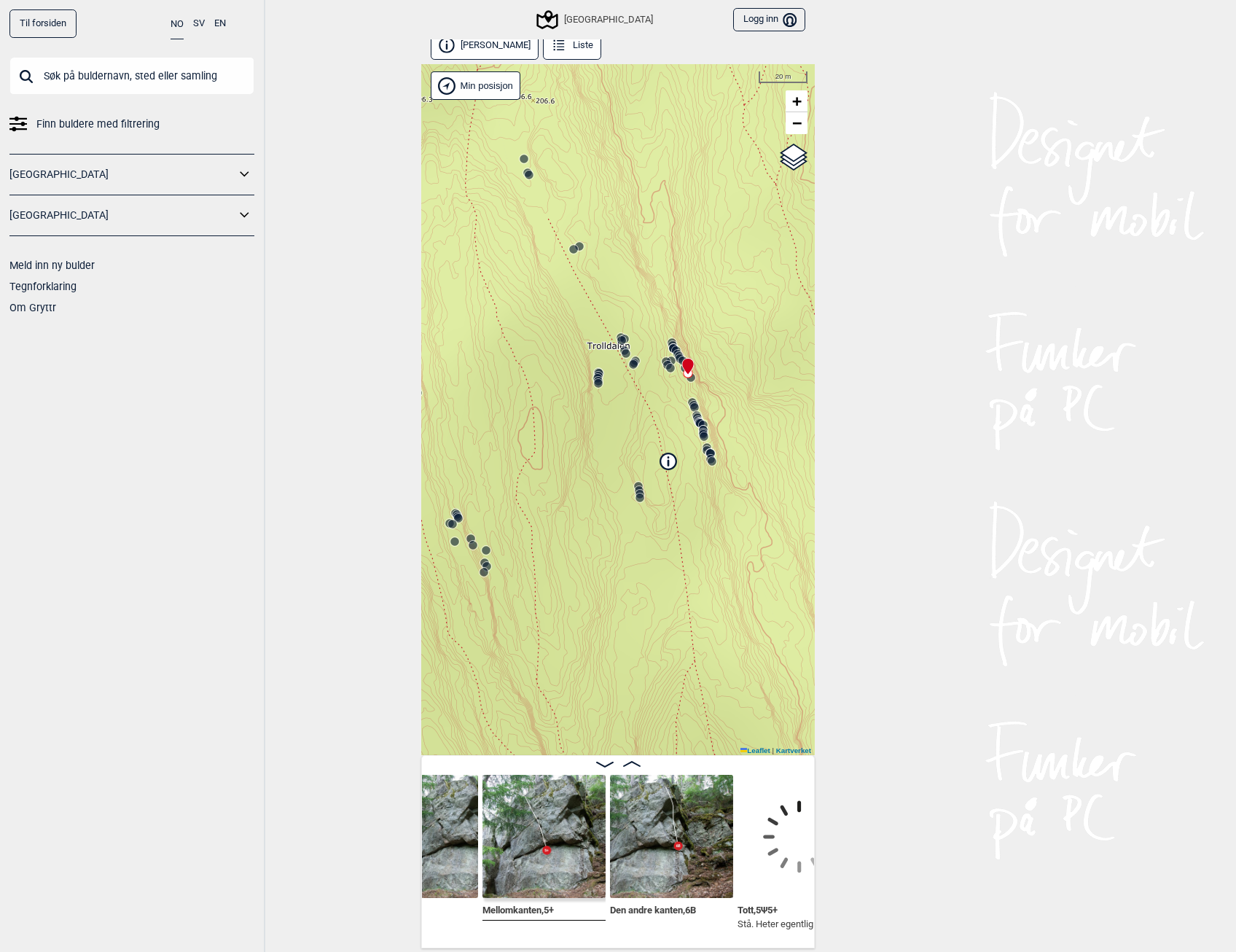
scroll to position [0, 6021]
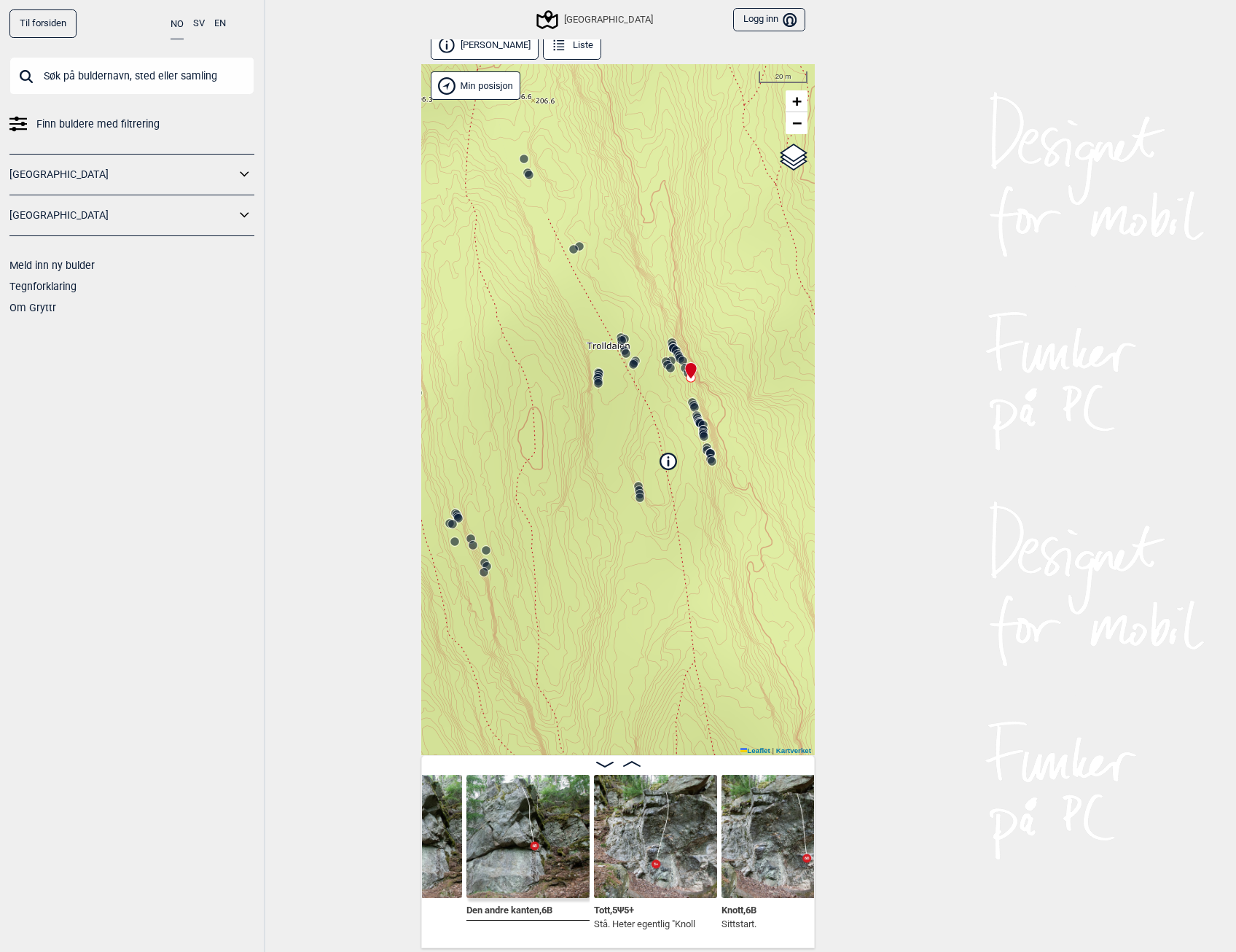
scroll to position [0, 6165]
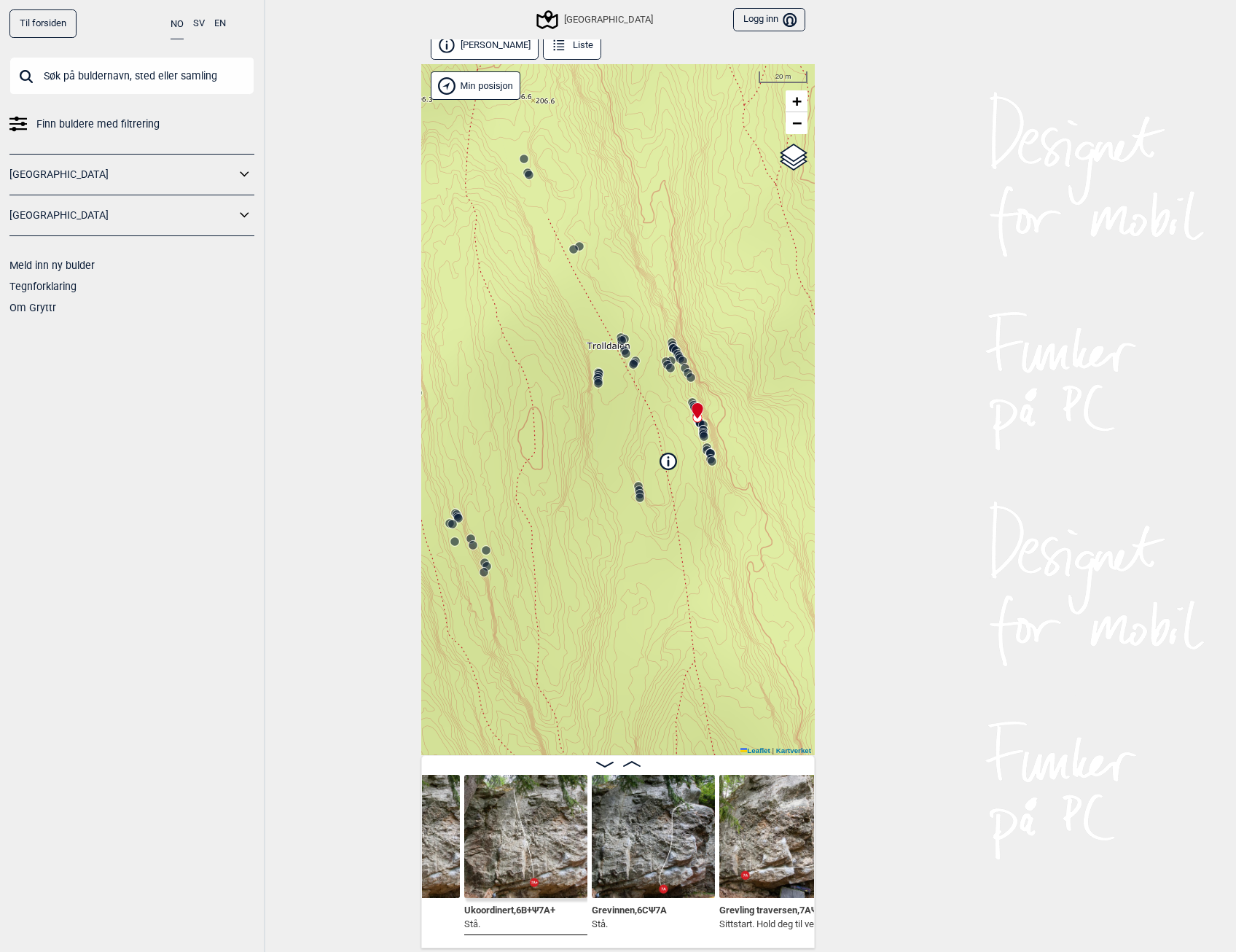
scroll to position [0, 6690]
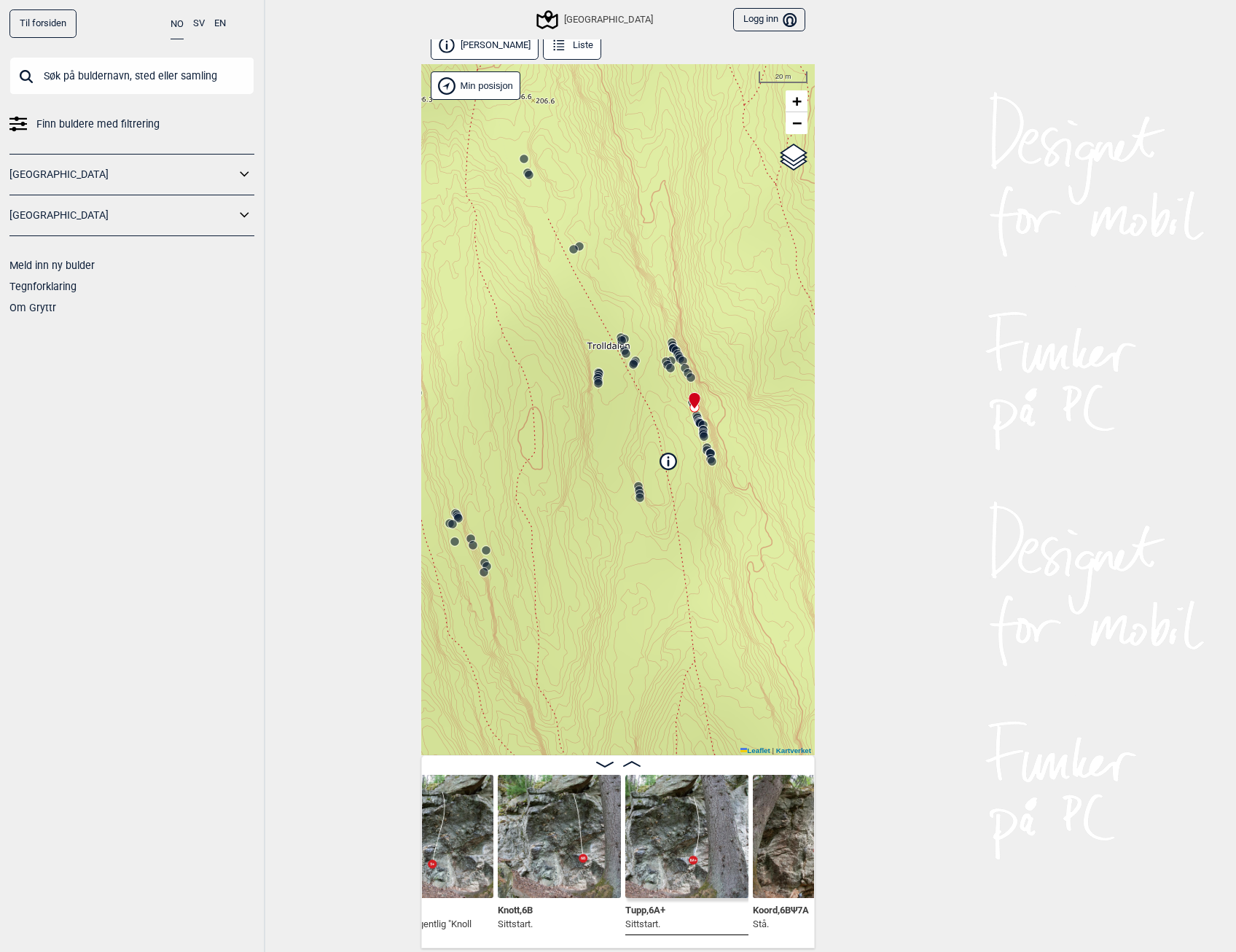
scroll to position [0, 6224]
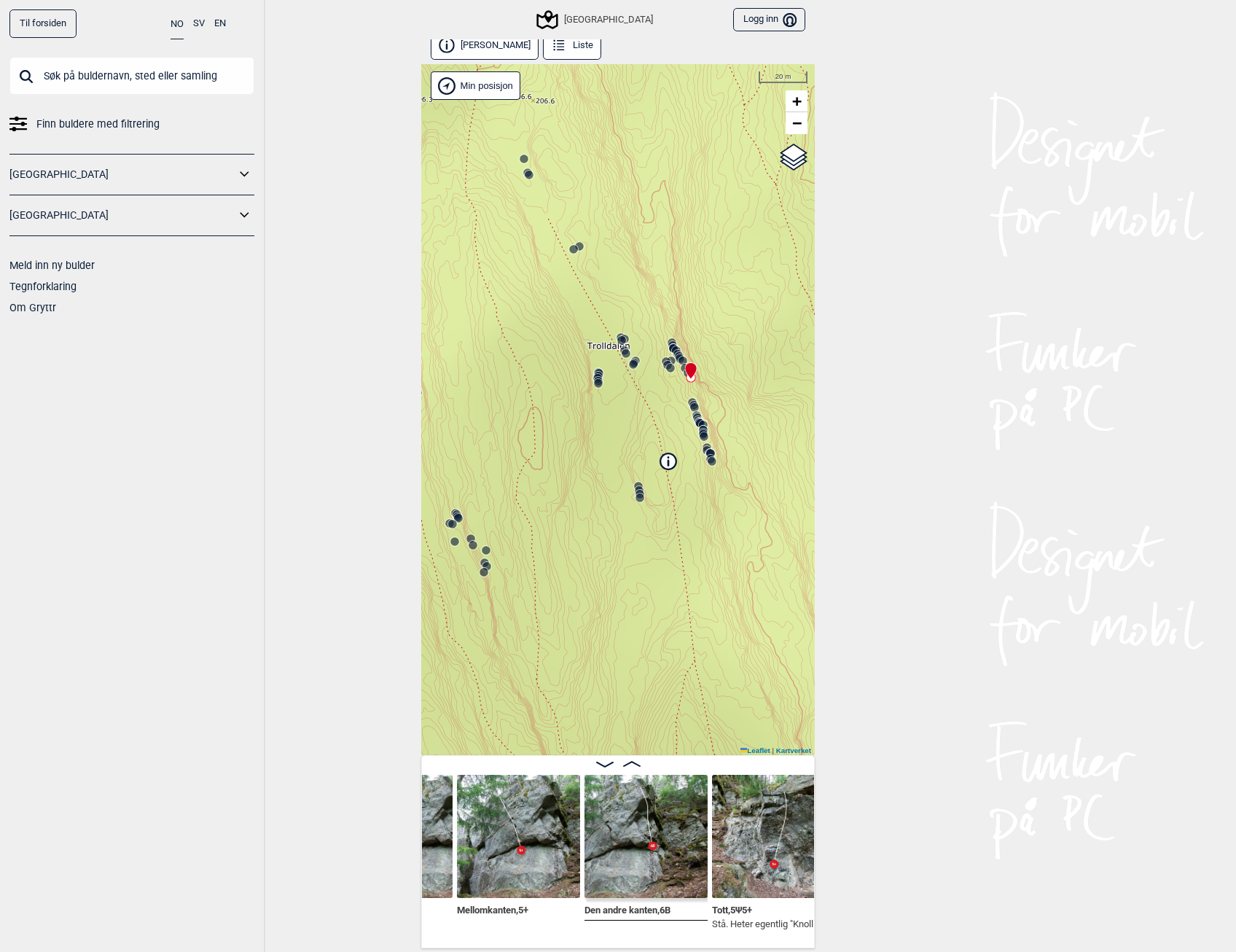
scroll to position [0, 5874]
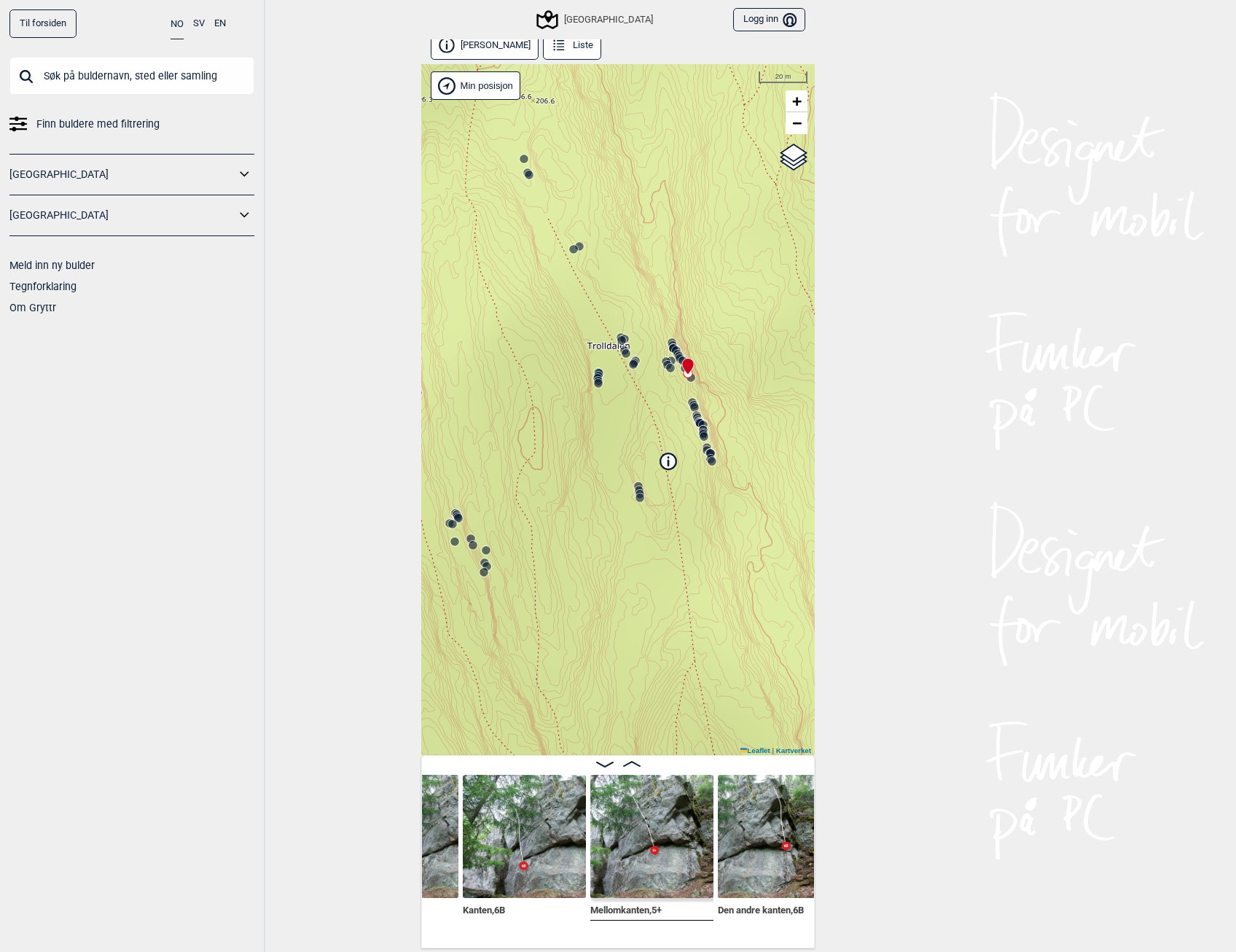
scroll to position [0, 5758]
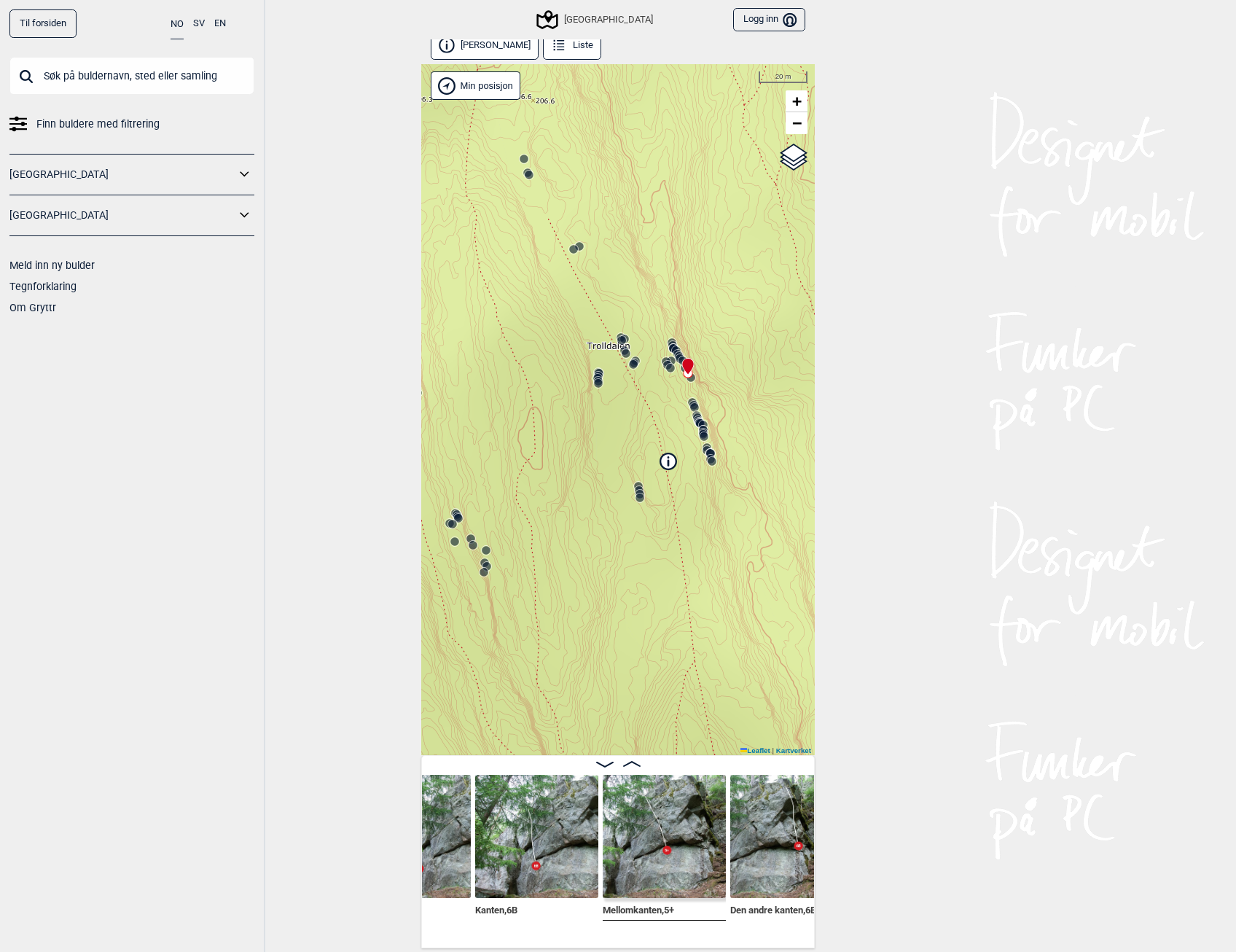
click at [539, 858] on img at bounding box center [536, 836] width 123 height 123
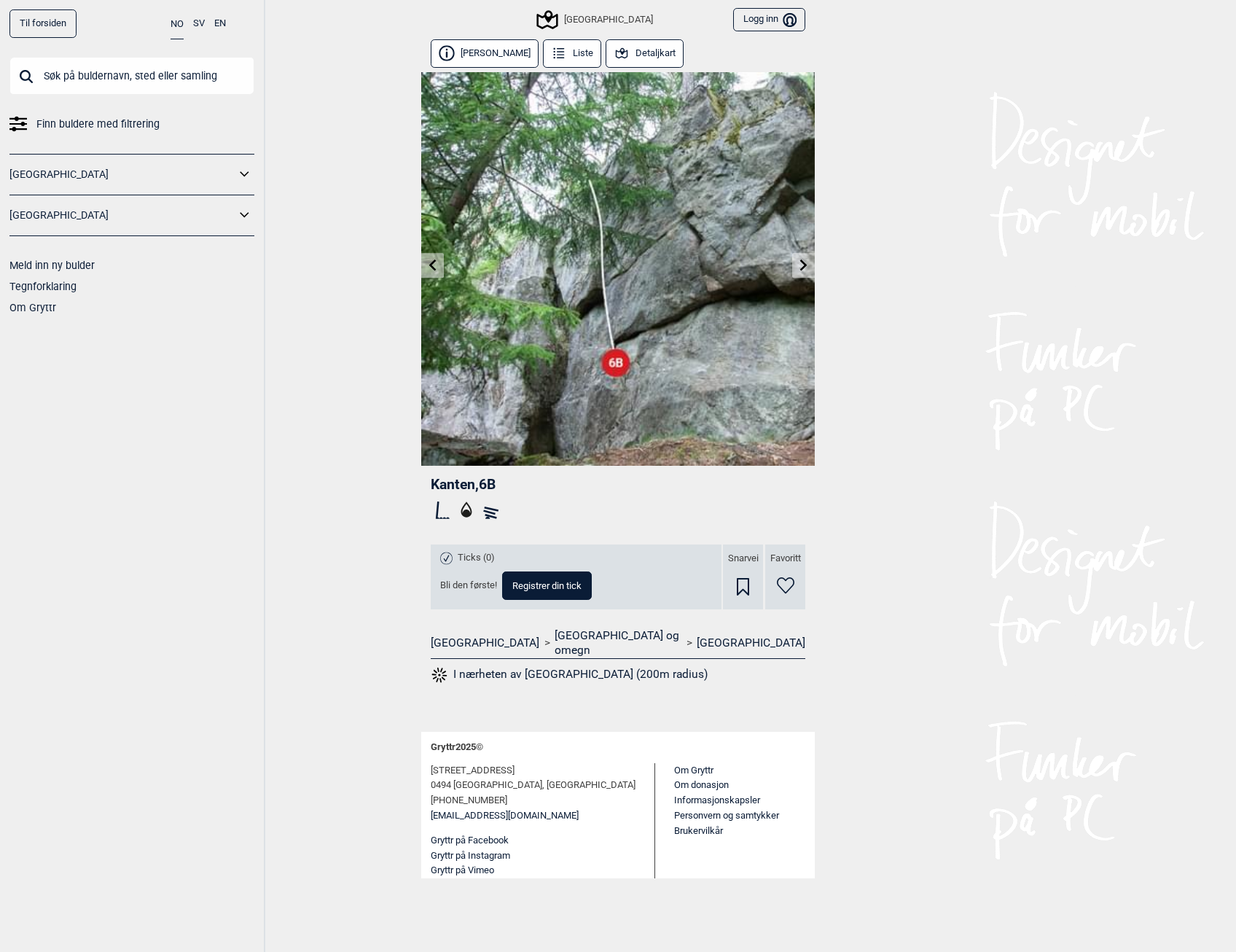
click at [429, 266] on icon at bounding box center [433, 265] width 8 height 12
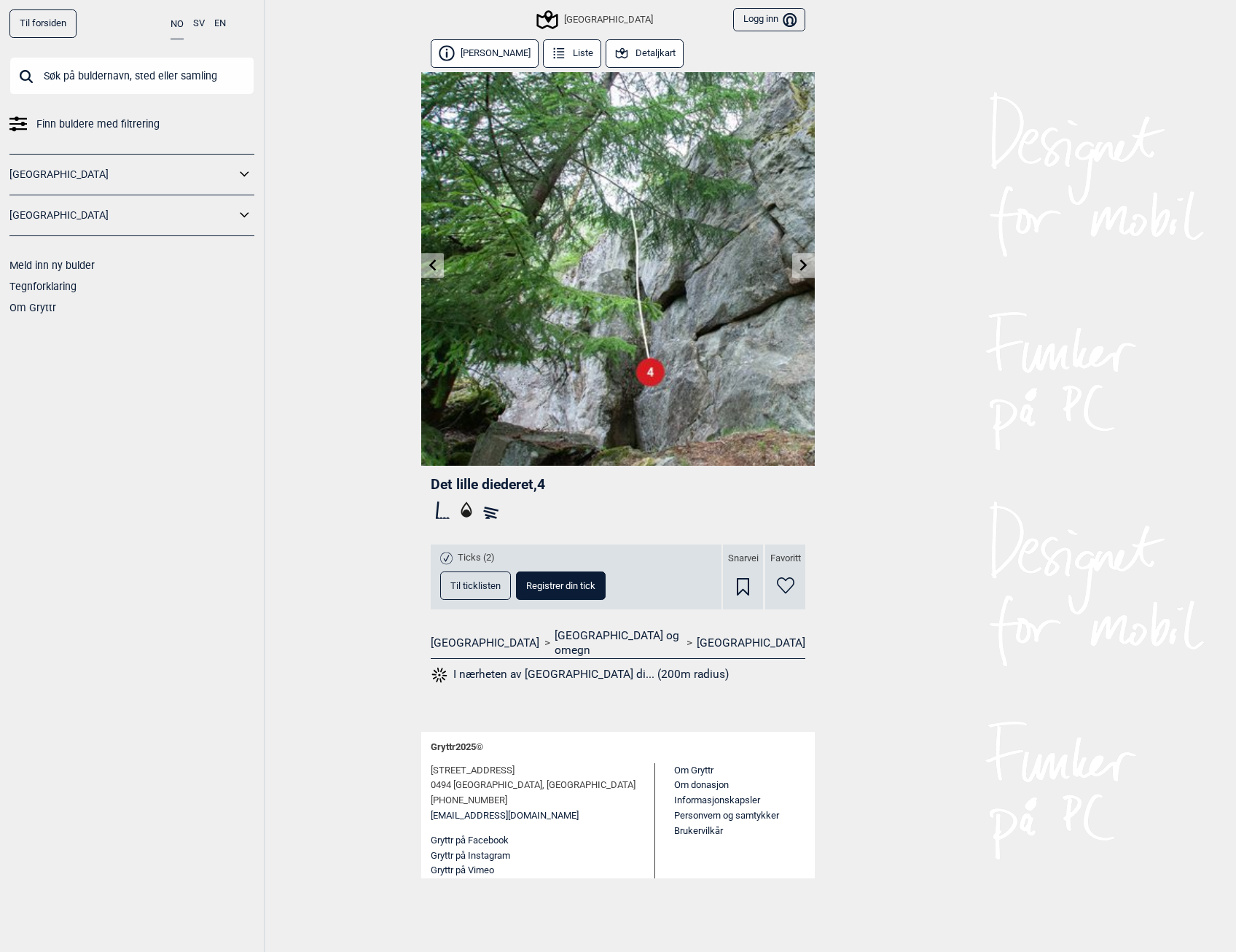
click at [639, 55] on button "Detaljkart" at bounding box center [644, 54] width 78 height 29
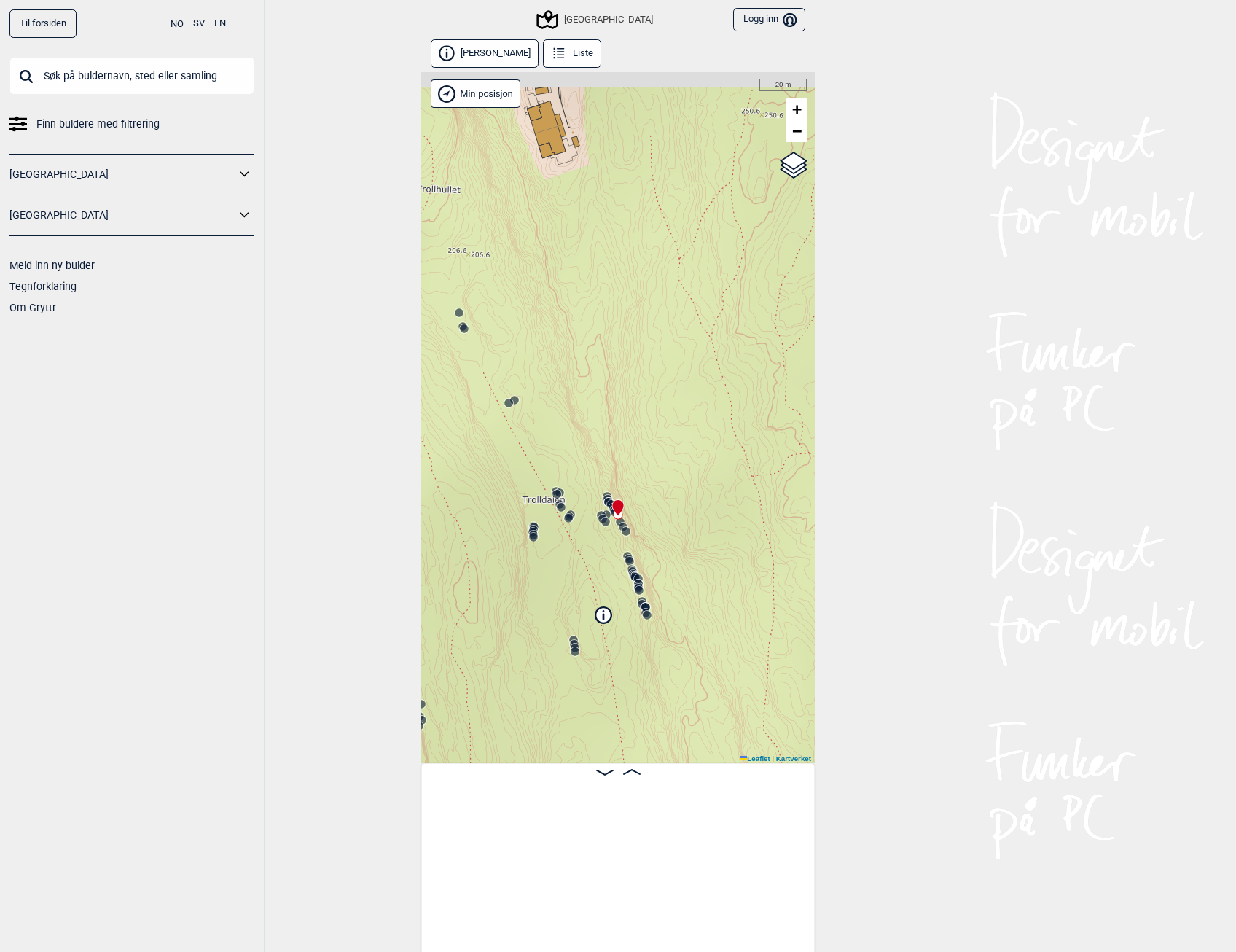
scroll to position [0, 5418]
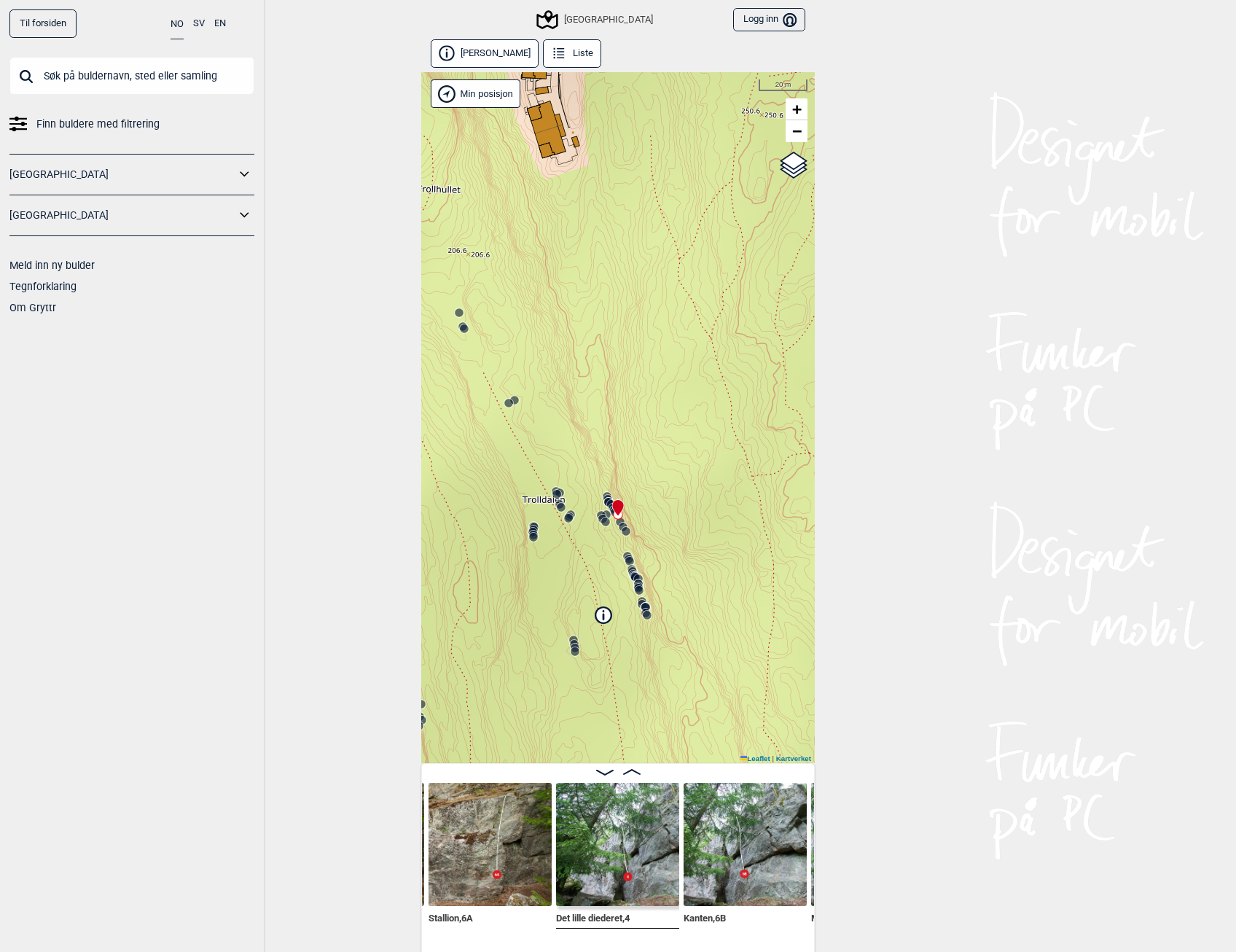
click at [498, 867] on img at bounding box center [490, 844] width 123 height 123
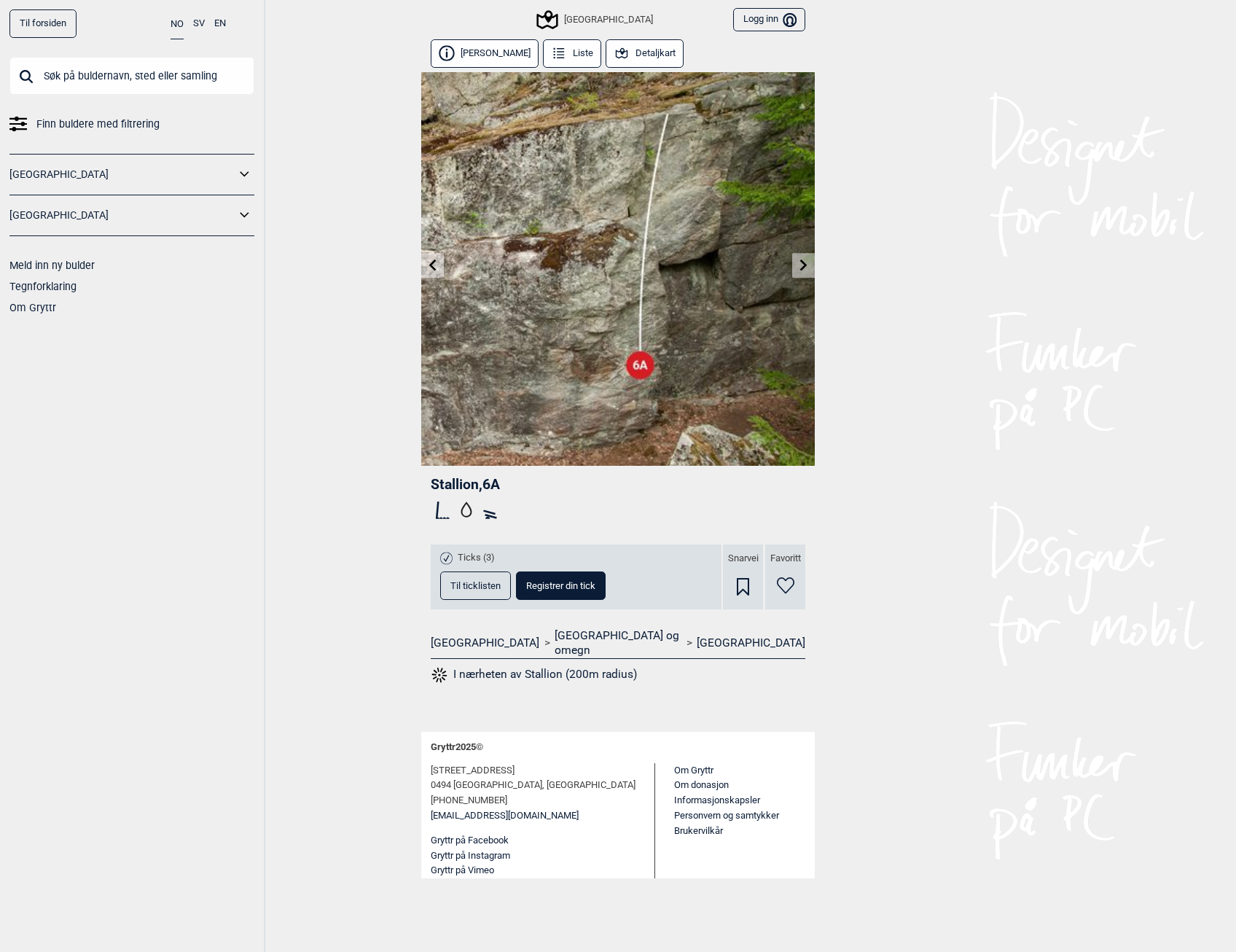
click at [617, 61] on button "Detaljkart" at bounding box center [644, 54] width 78 height 29
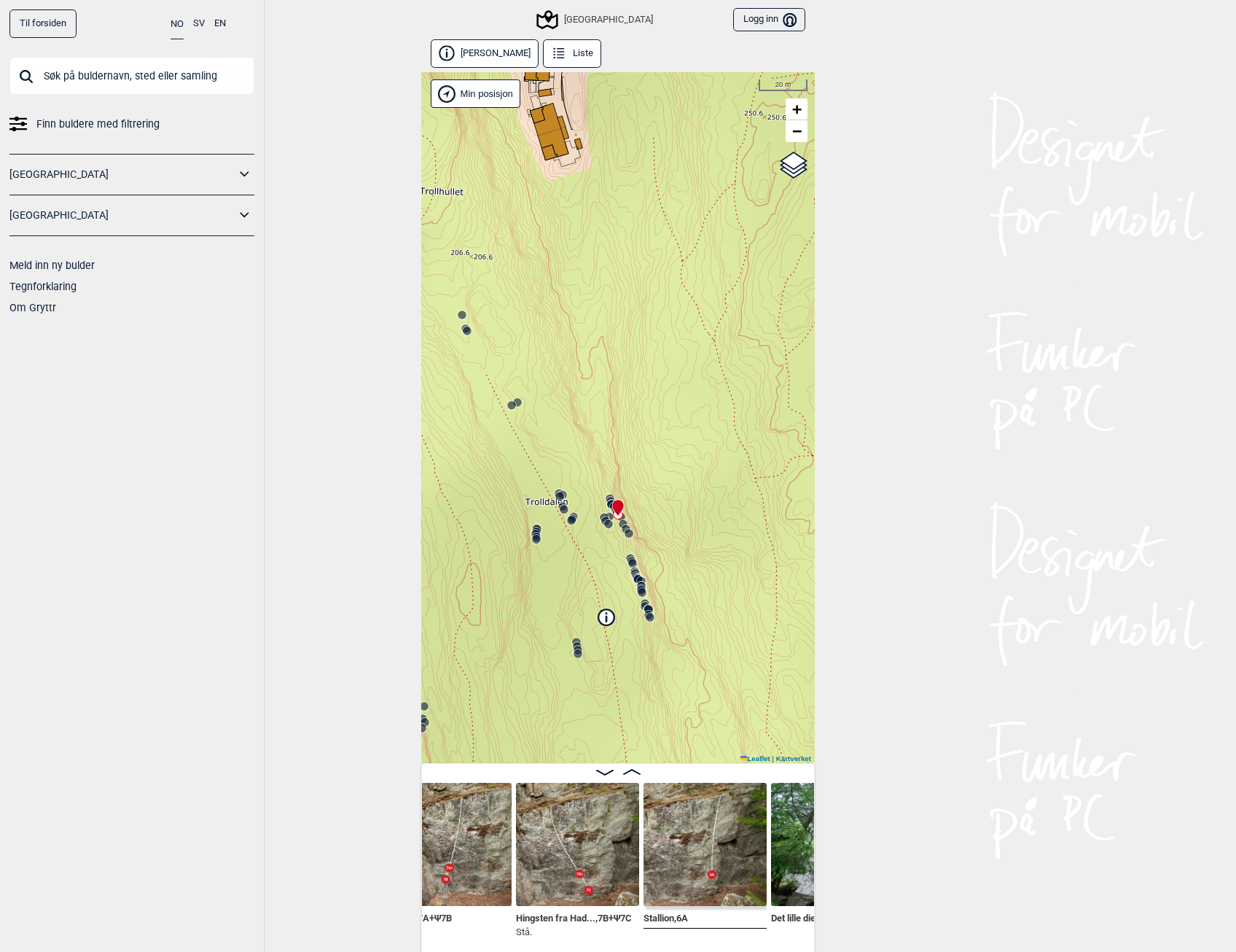
scroll to position [0, 5178]
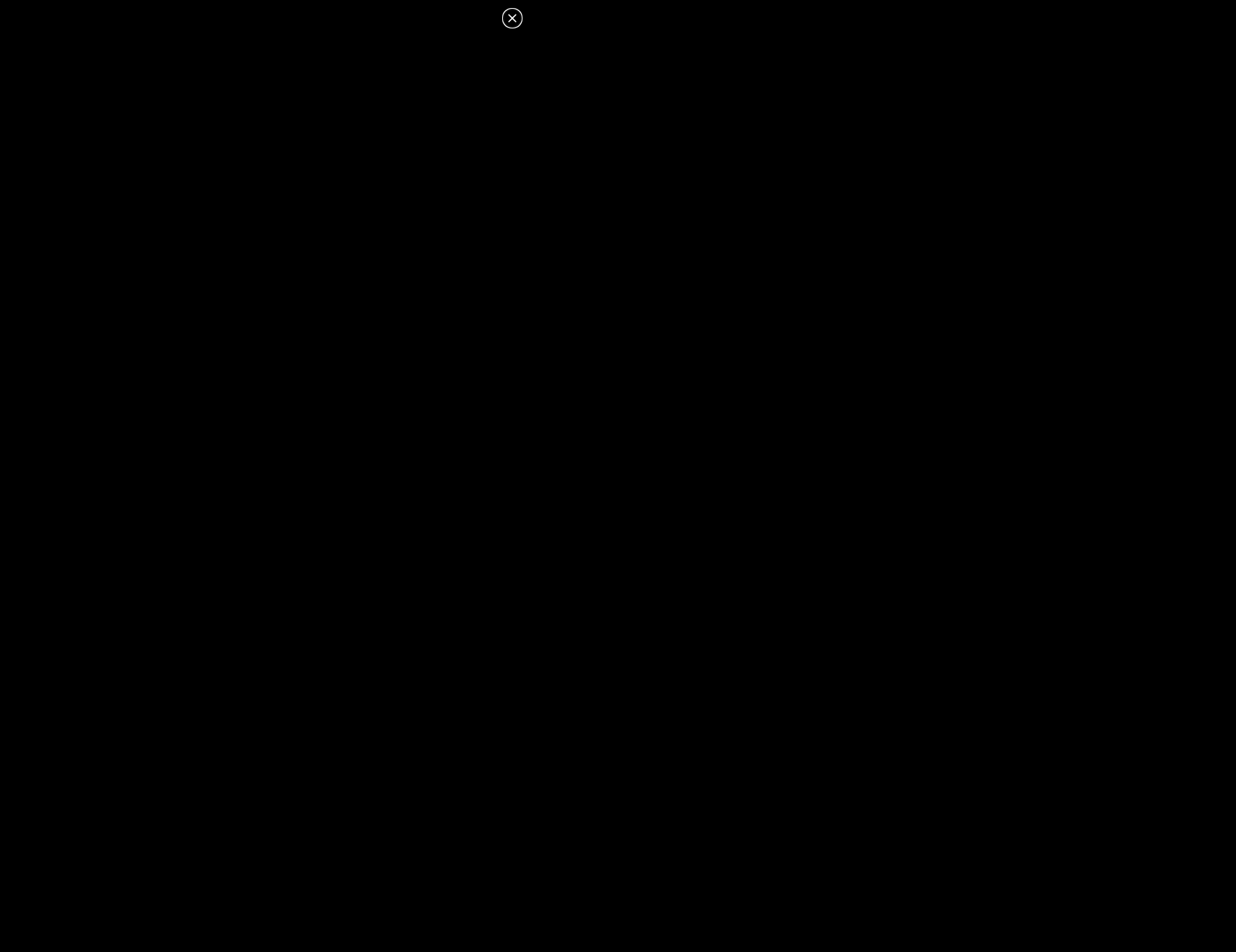
scroll to position [0, 368]
click at [517, 16] on icon at bounding box center [512, 18] width 18 height 18
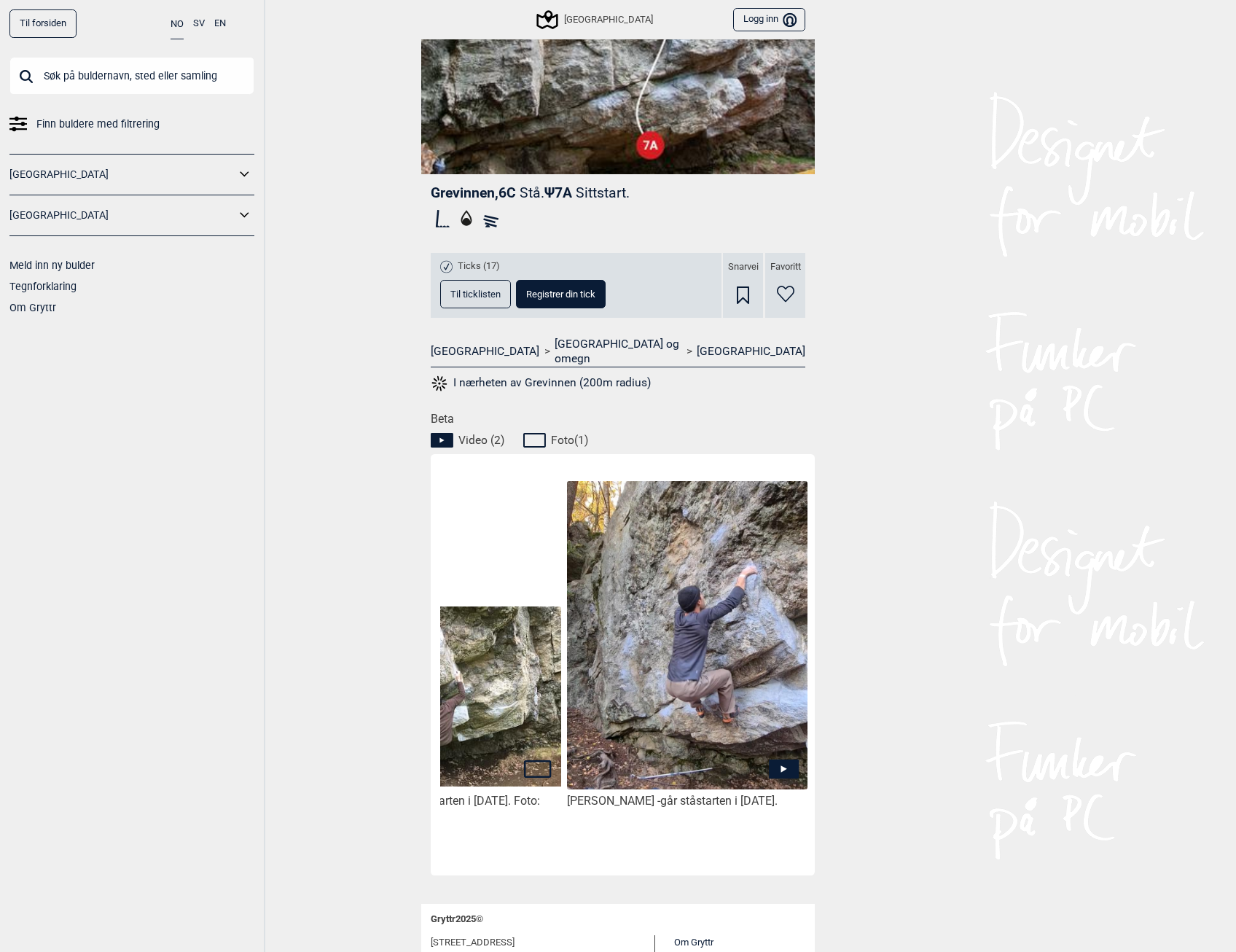
scroll to position [375, 0]
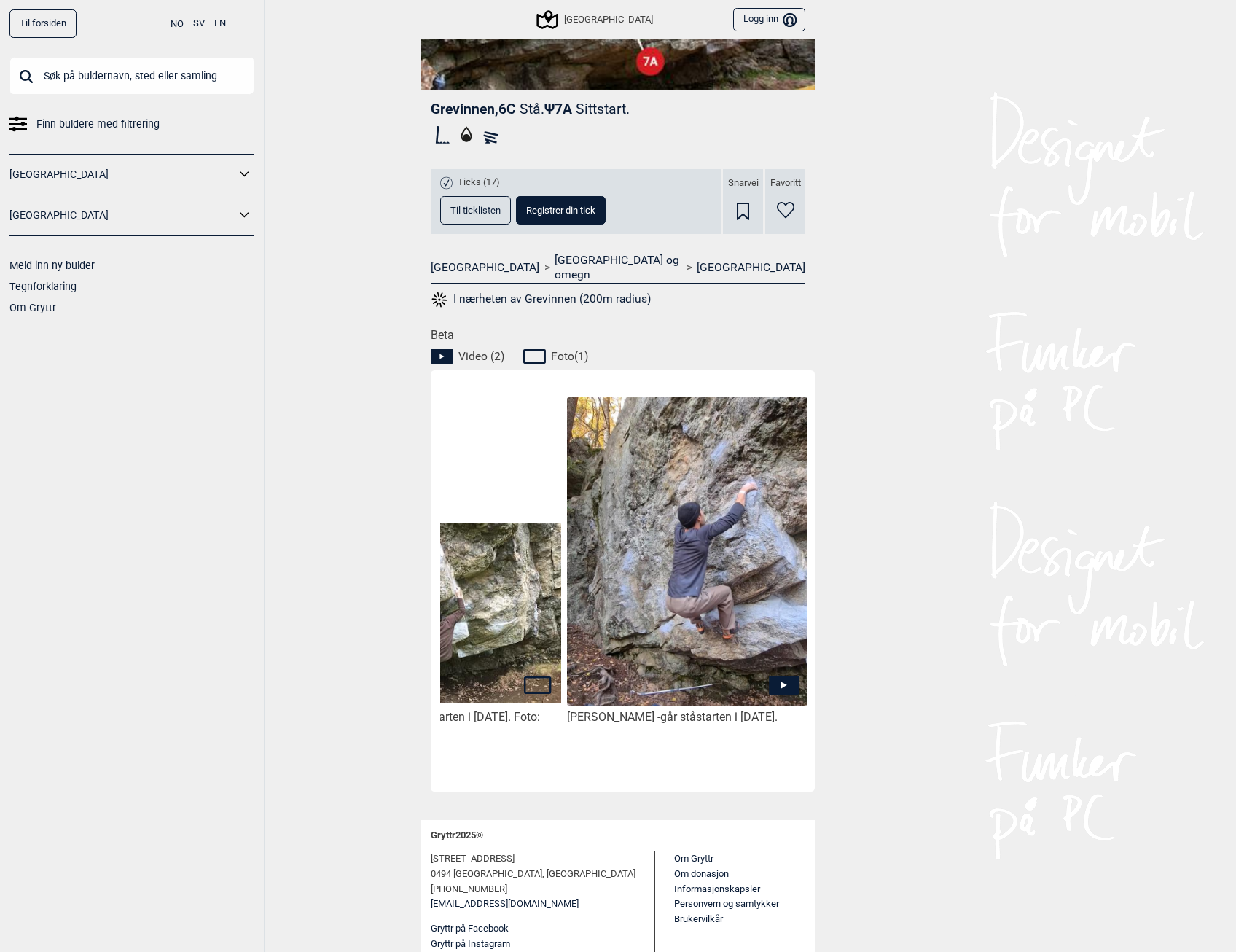
click at [771, 675] on icon at bounding box center [783, 684] width 30 height 19
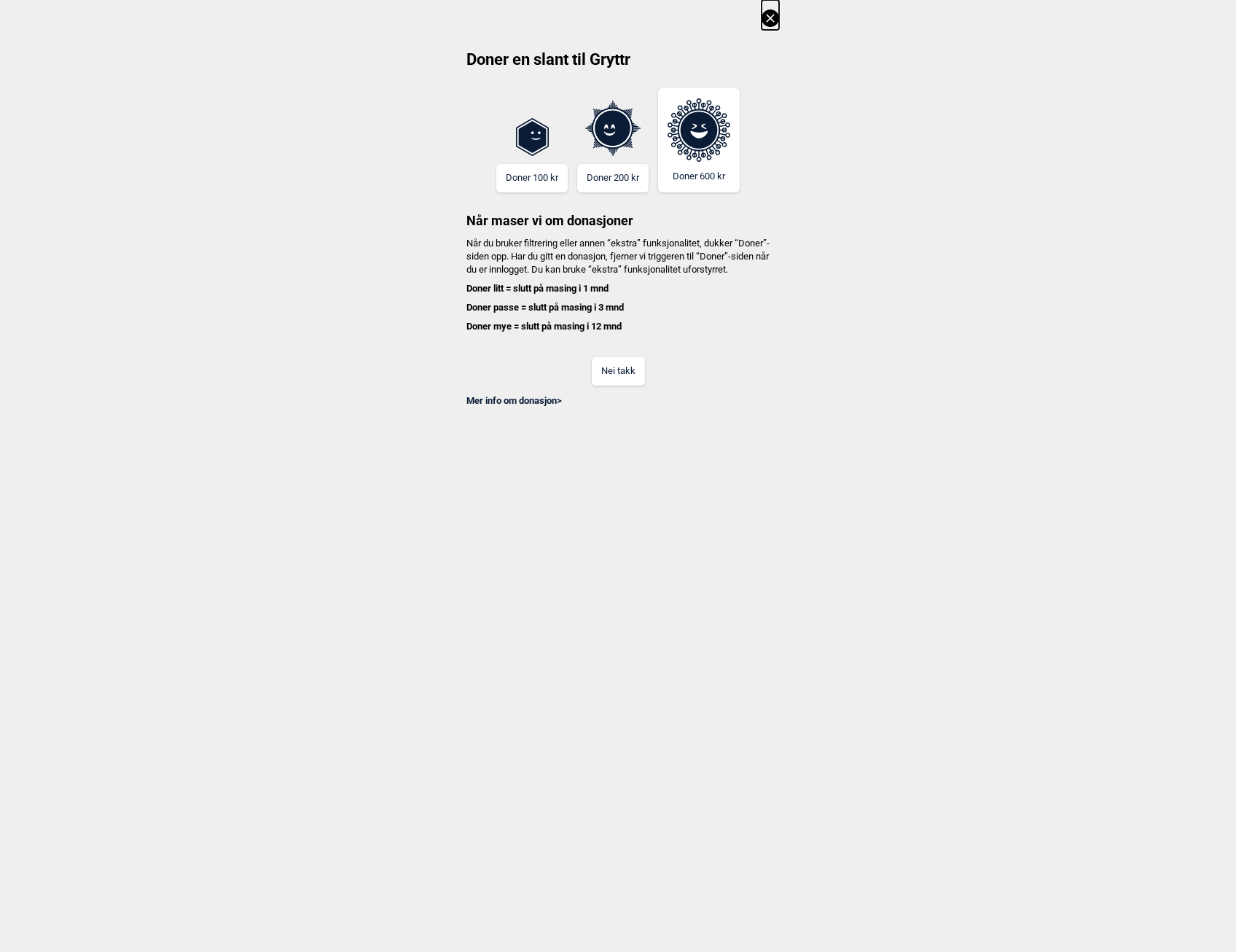
click at [777, 19] on icon at bounding box center [770, 18] width 18 height 18
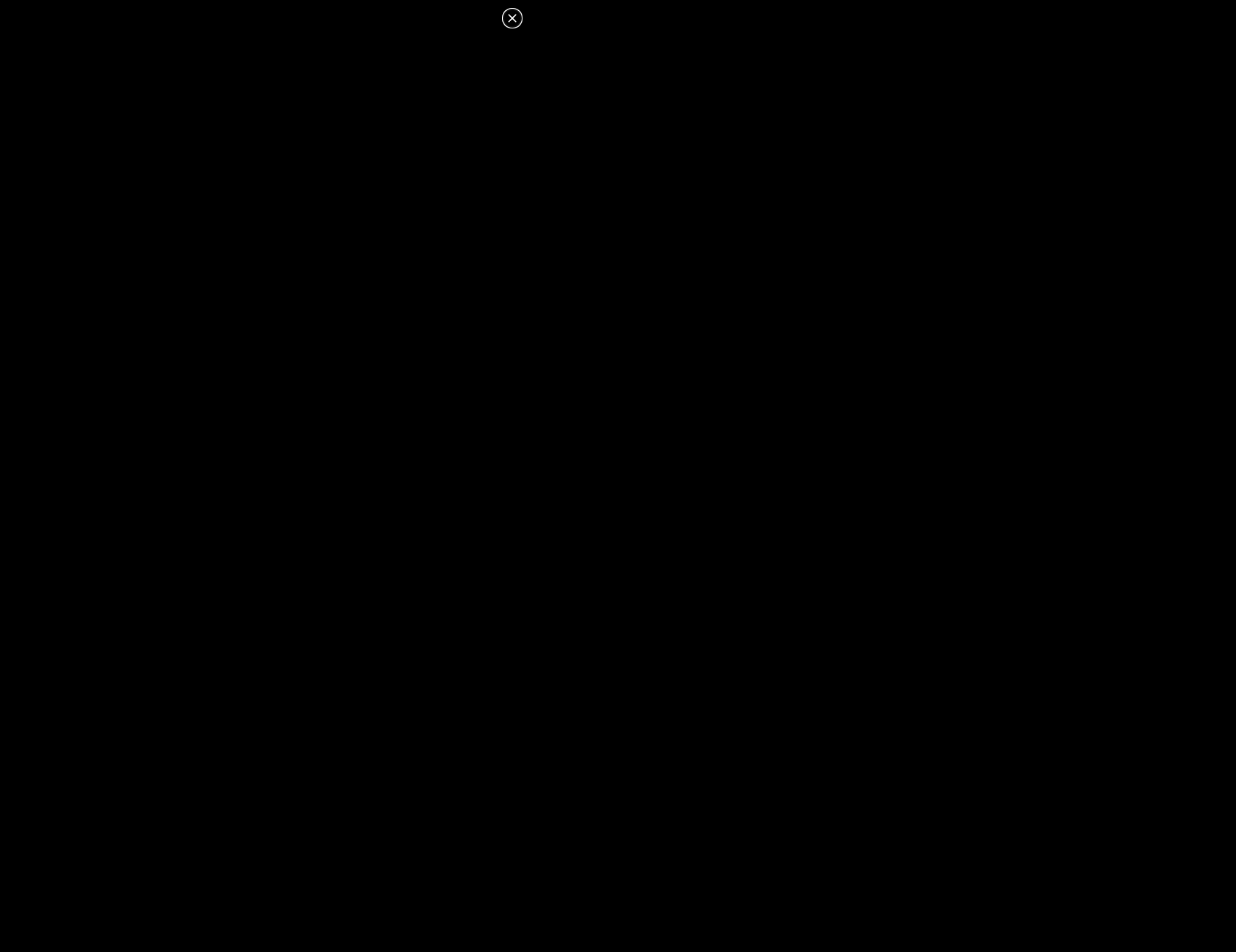
click at [508, 17] on icon at bounding box center [512, 18] width 18 height 18
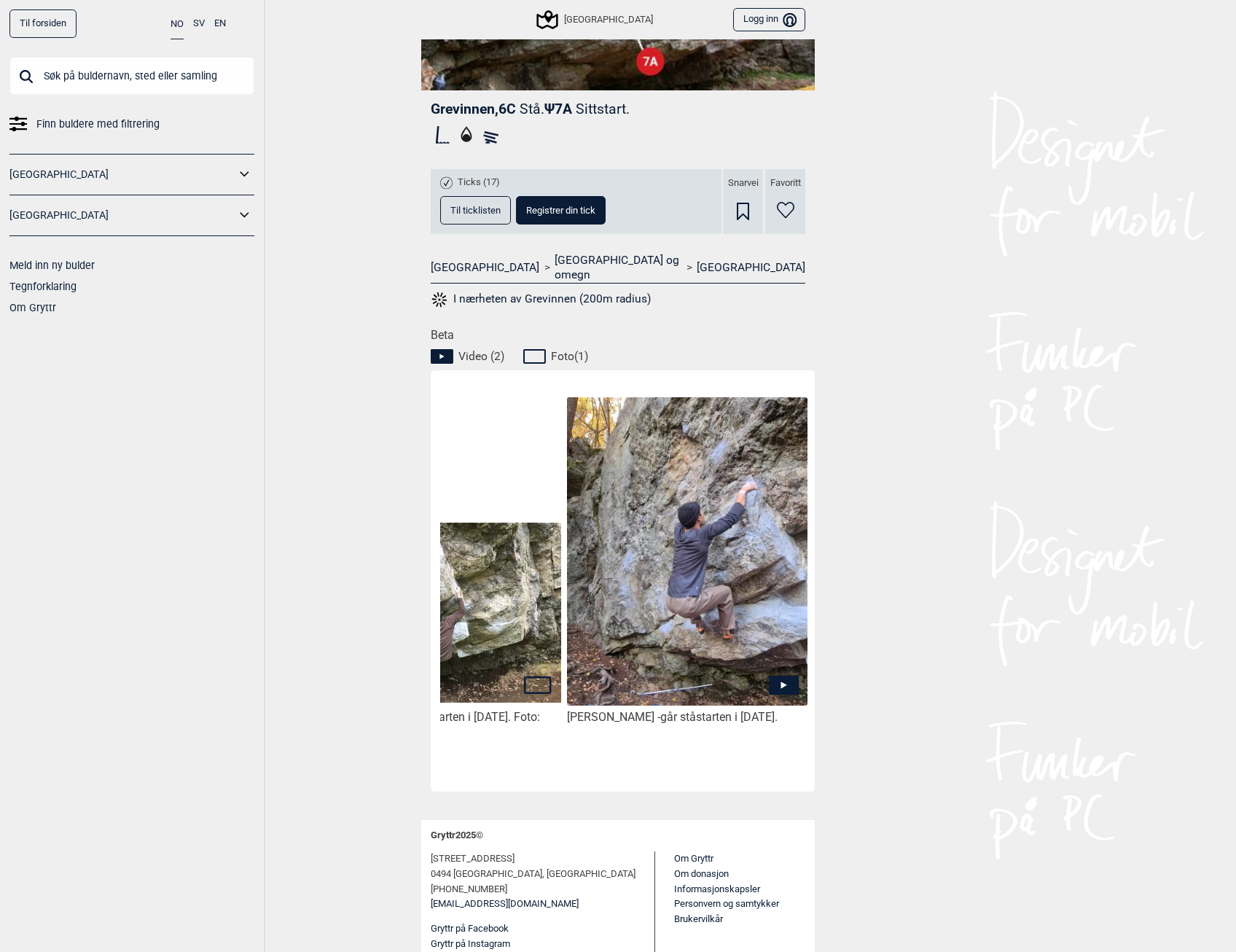
click at [467, 211] on span "Til ticklisten" at bounding box center [476, 210] width 51 height 9
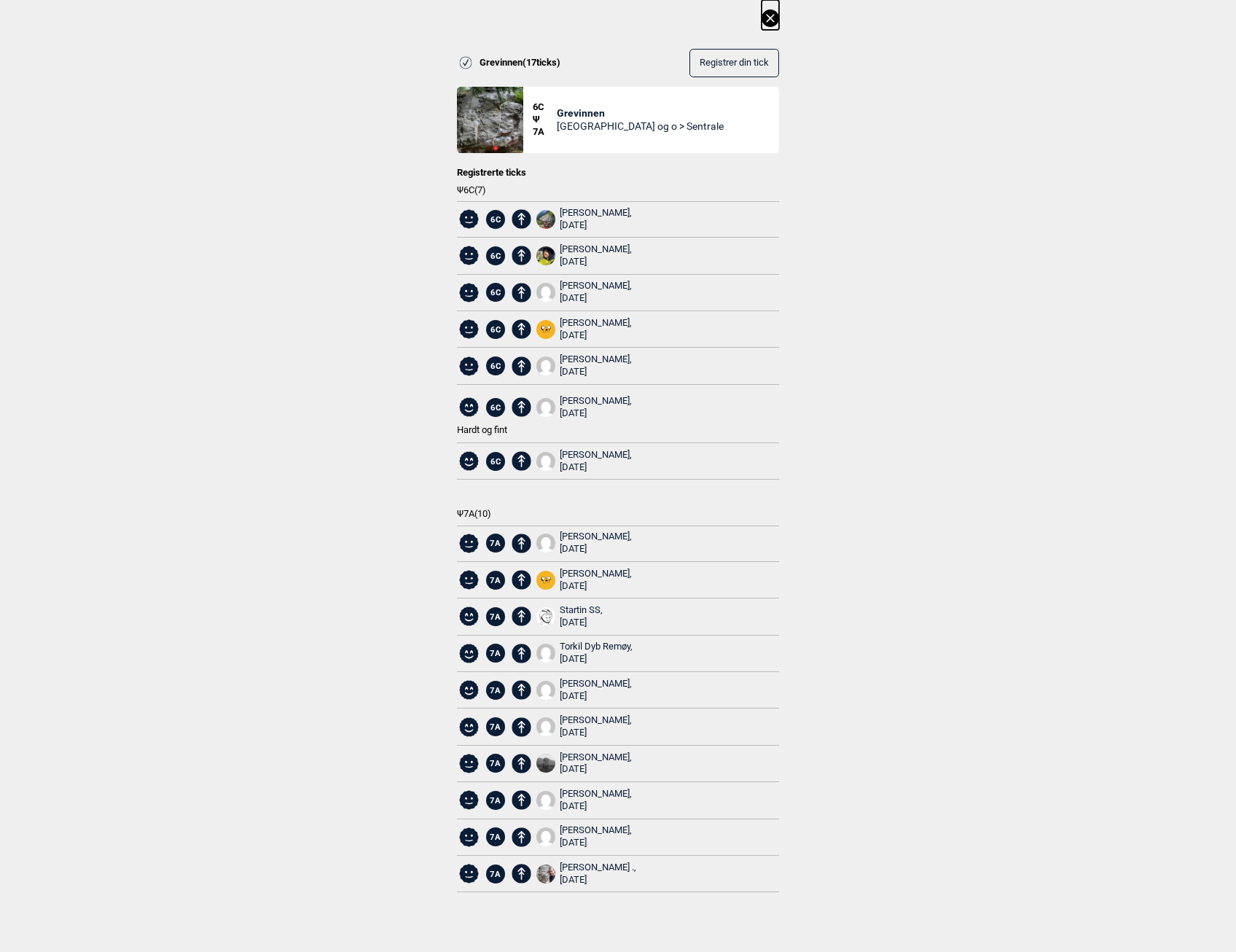
click at [775, 20] on icon at bounding box center [770, 18] width 18 height 18
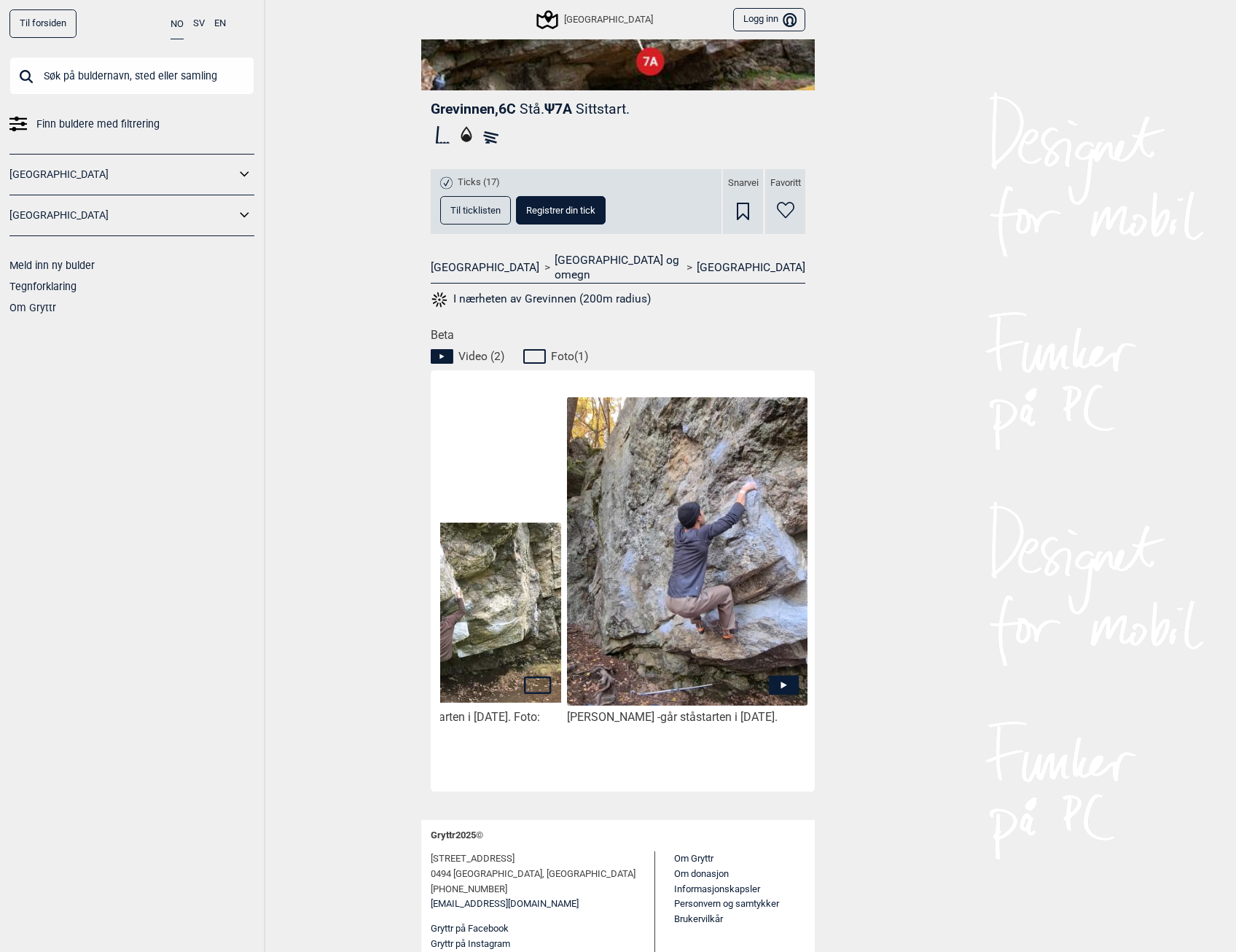
click at [280, 40] on div "Til forsiden NO SV EN Finn buldere med filtrering Norge Sverige Meld inn ny bul…" at bounding box center [618, 476] width 1236 height 952
